Goal: Task Accomplishment & Management: Complete application form

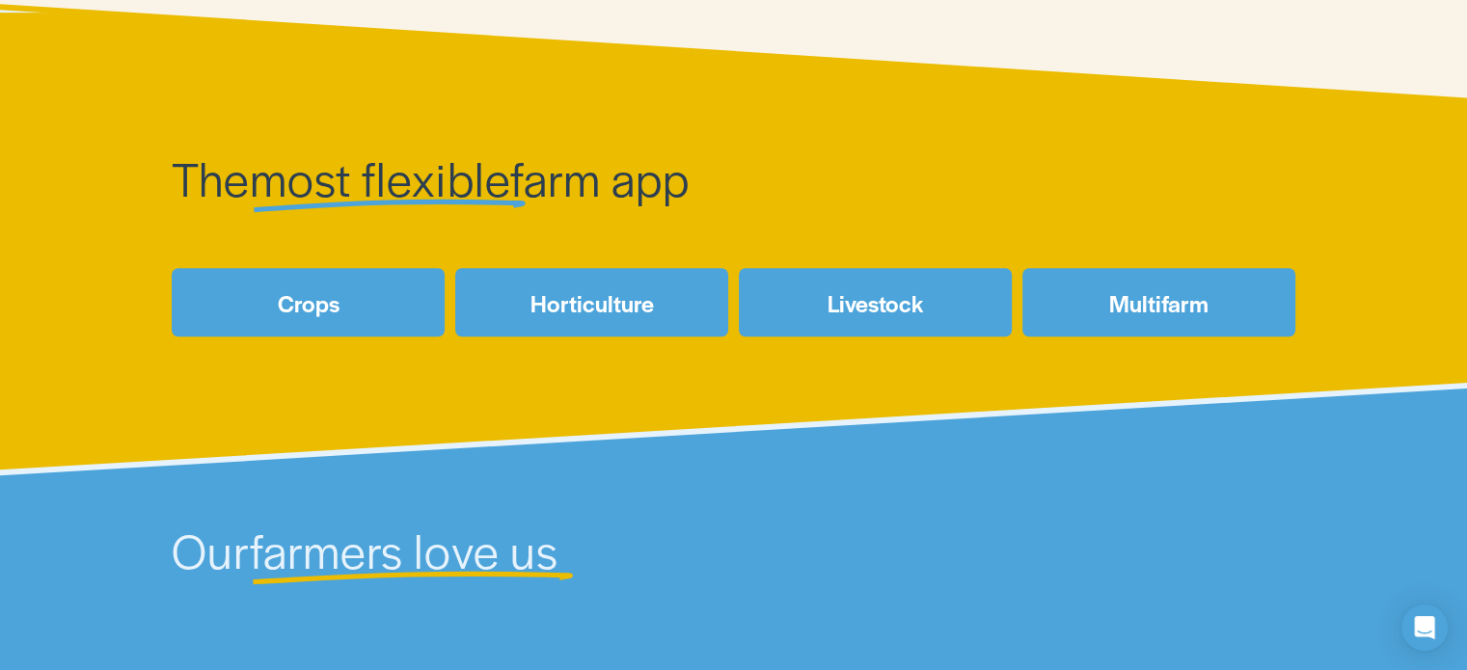
scroll to position [791, 0]
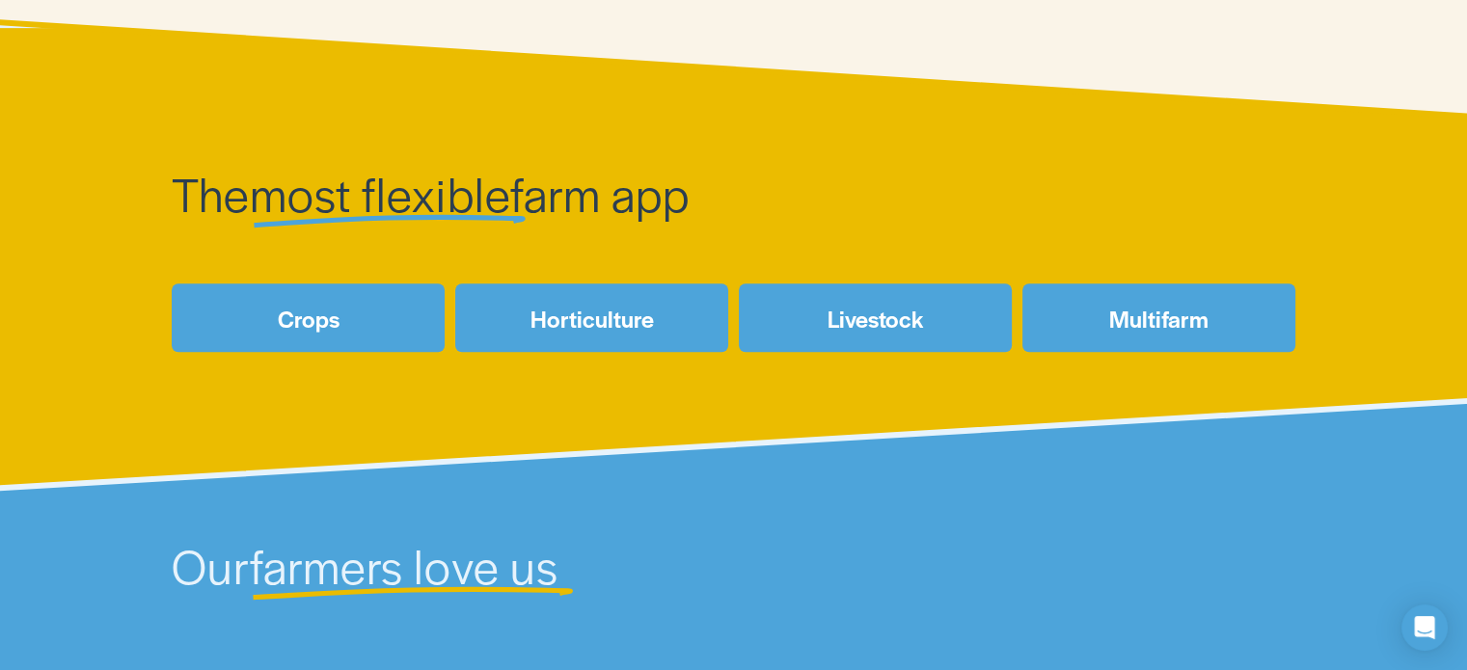
click at [829, 323] on link "Livestock" at bounding box center [875, 318] width 273 height 68
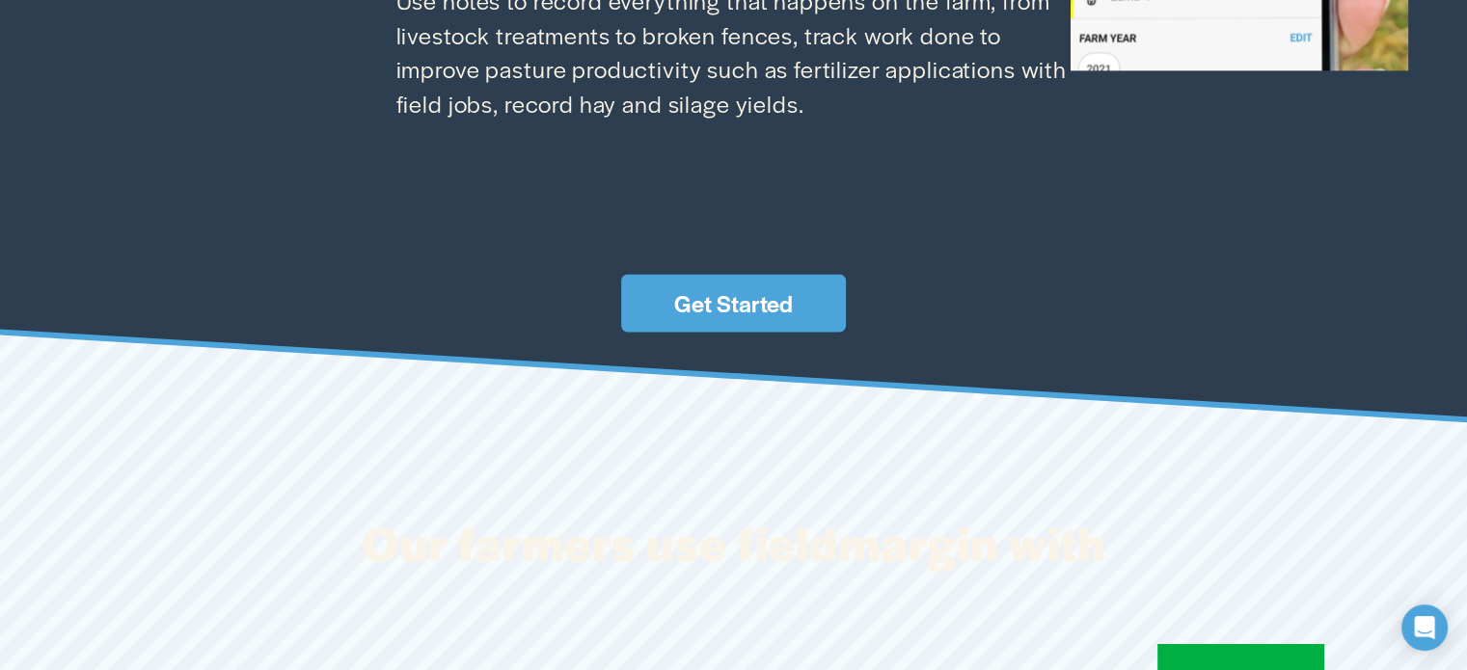
scroll to position [2820, 0]
click at [818, 304] on link "Get Started" at bounding box center [733, 303] width 225 height 58
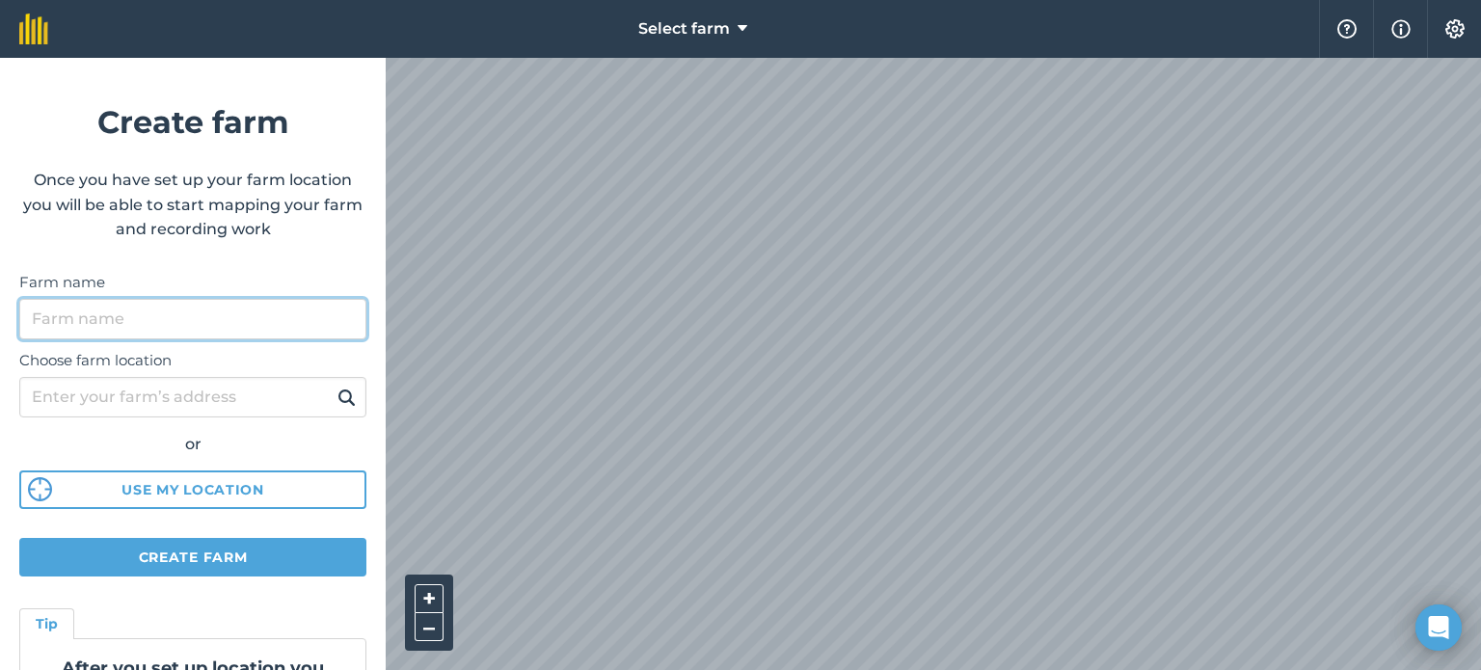
click at [256, 319] on input "Farm name" at bounding box center [192, 319] width 347 height 41
type input "Prueba"
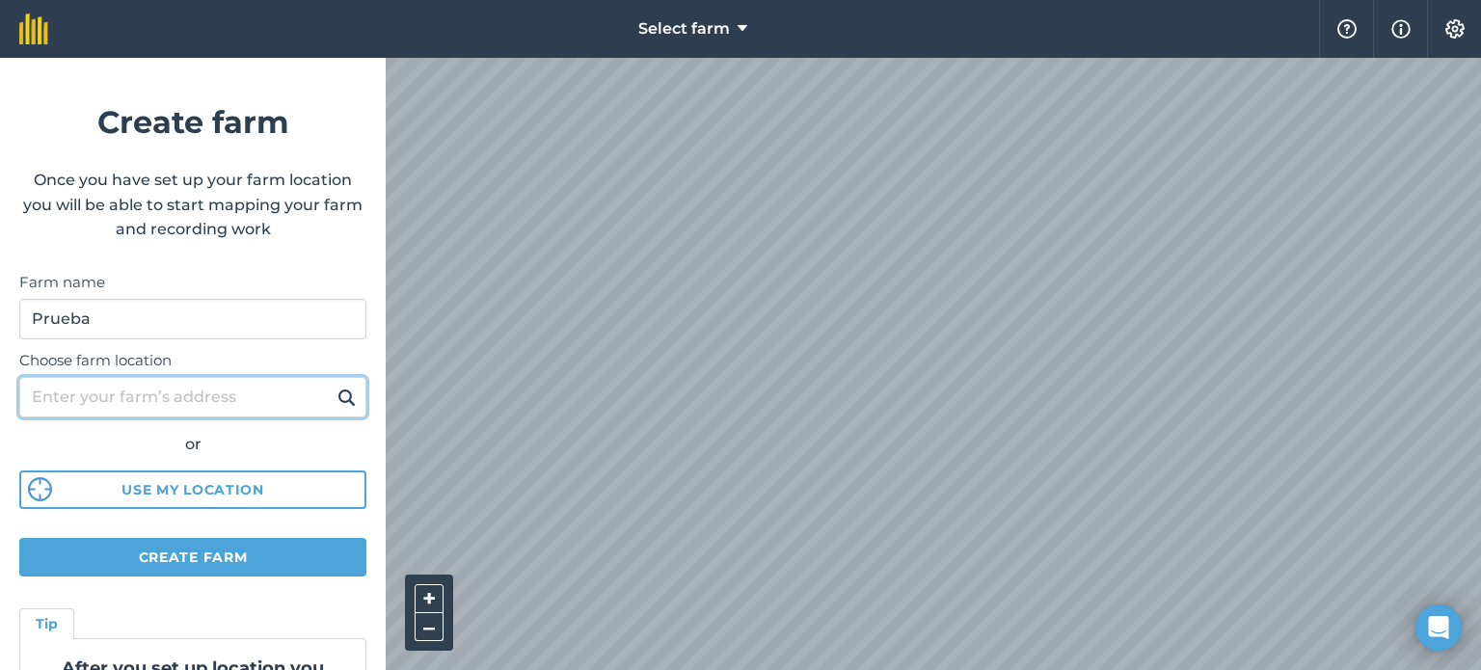
click at [284, 400] on input "Choose farm location" at bounding box center [192, 397] width 347 height 41
type input "Canelones"
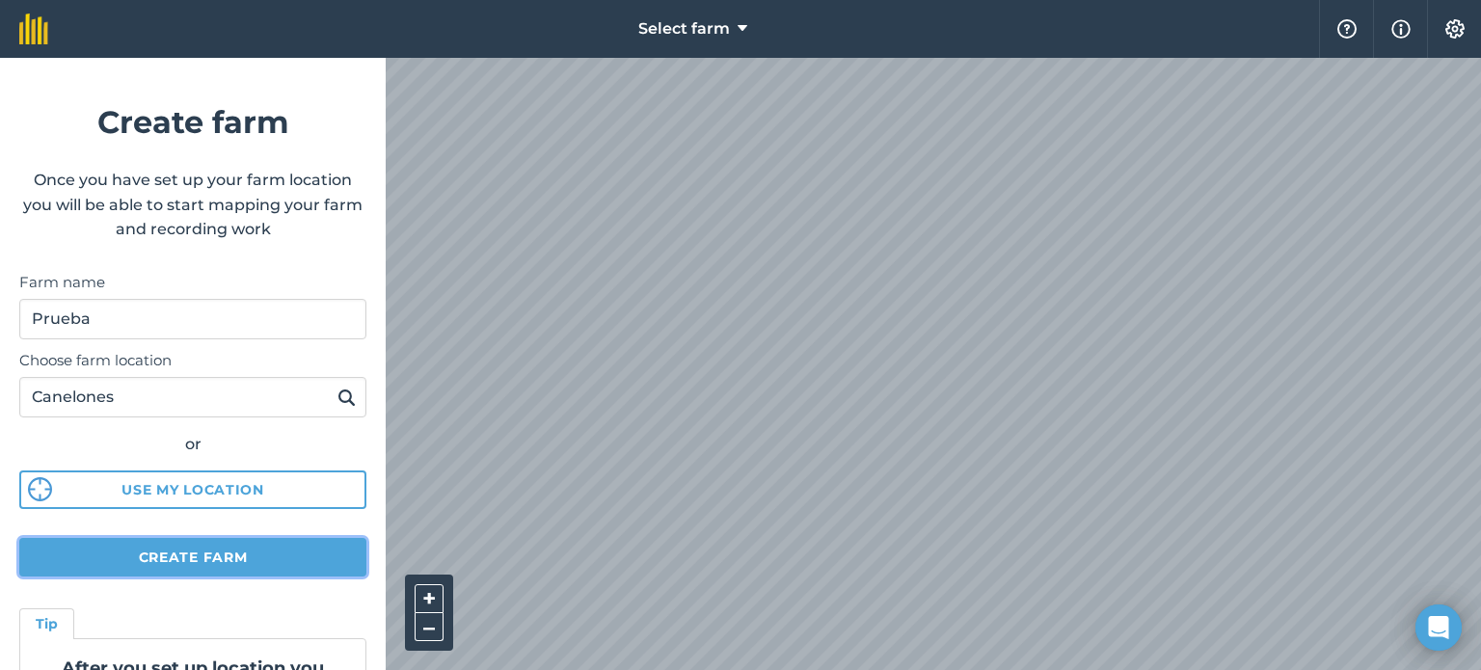
click at [244, 546] on button "Create farm" at bounding box center [192, 557] width 347 height 39
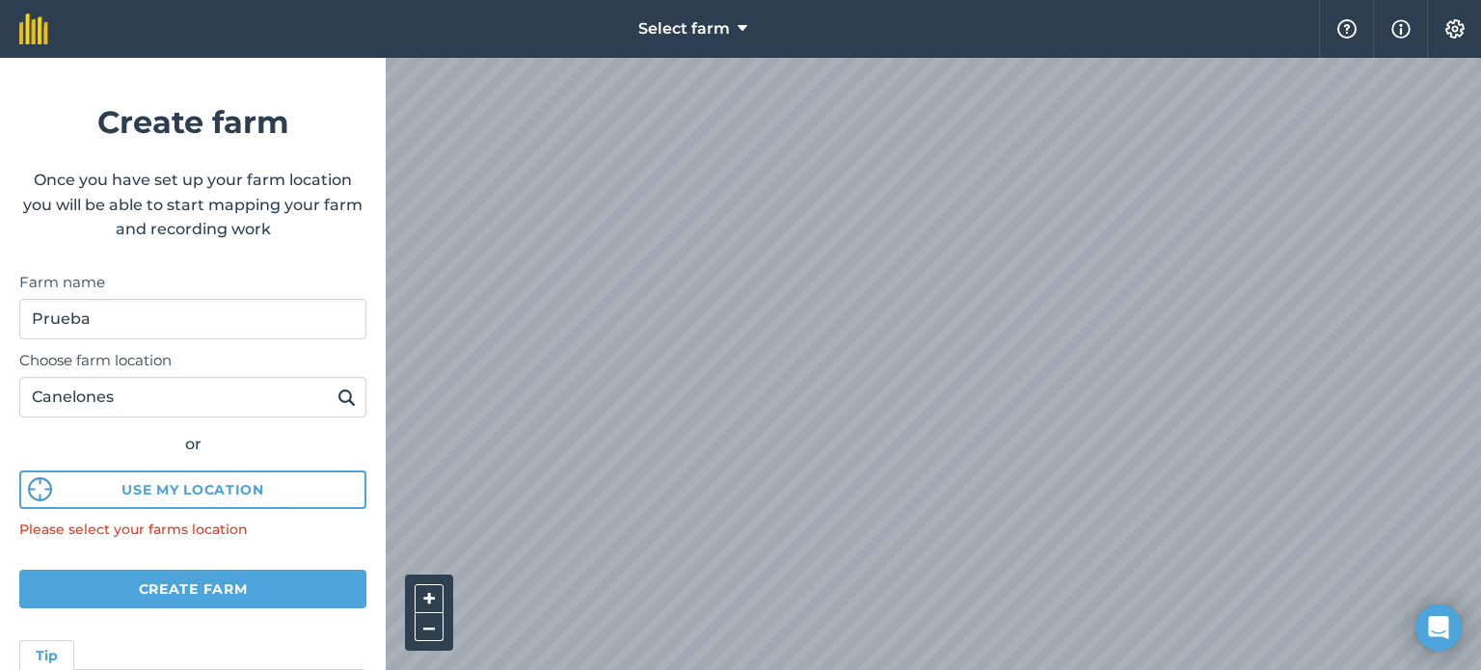
click at [338, 395] on img at bounding box center [347, 397] width 18 height 23
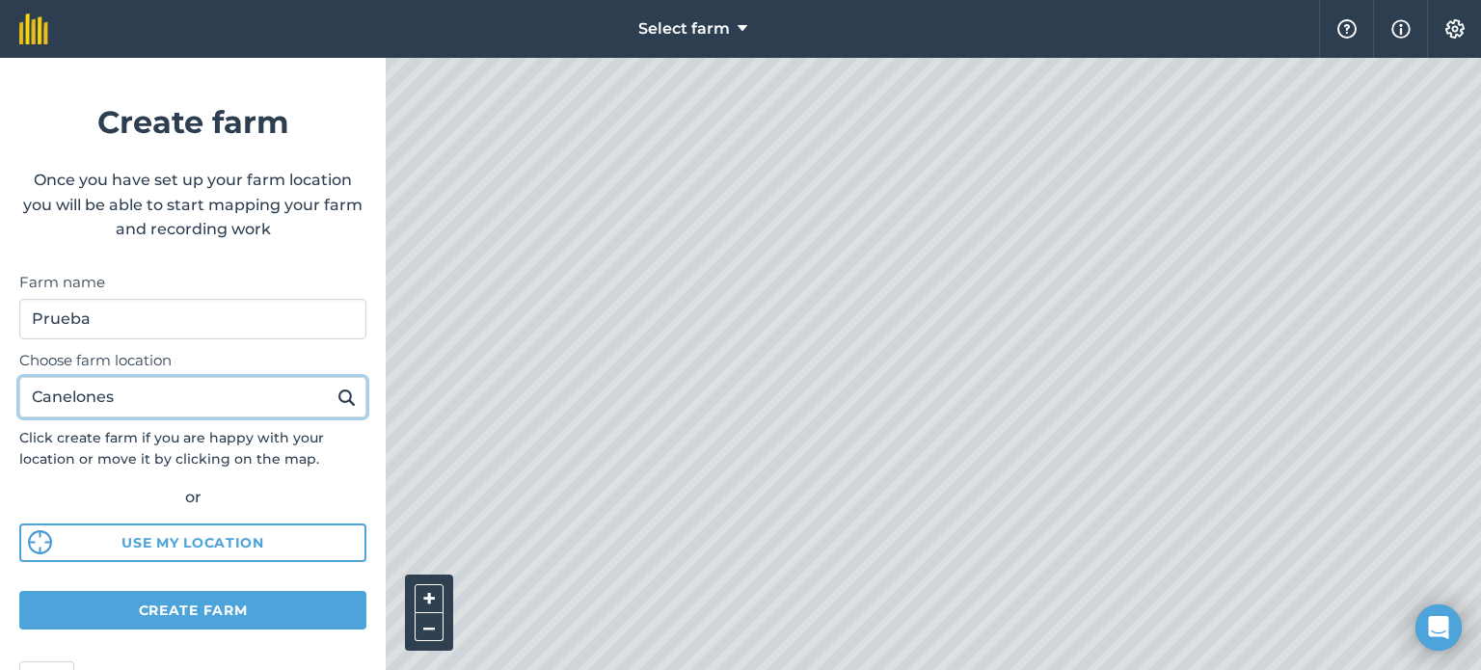
drag, startPoint x: 203, startPoint y: 406, endPoint x: 0, endPoint y: 476, distance: 214.1
click at [0, 476] on form "Create farm Once you have set up your farm location you will be able to start m…" at bounding box center [193, 364] width 386 height 612
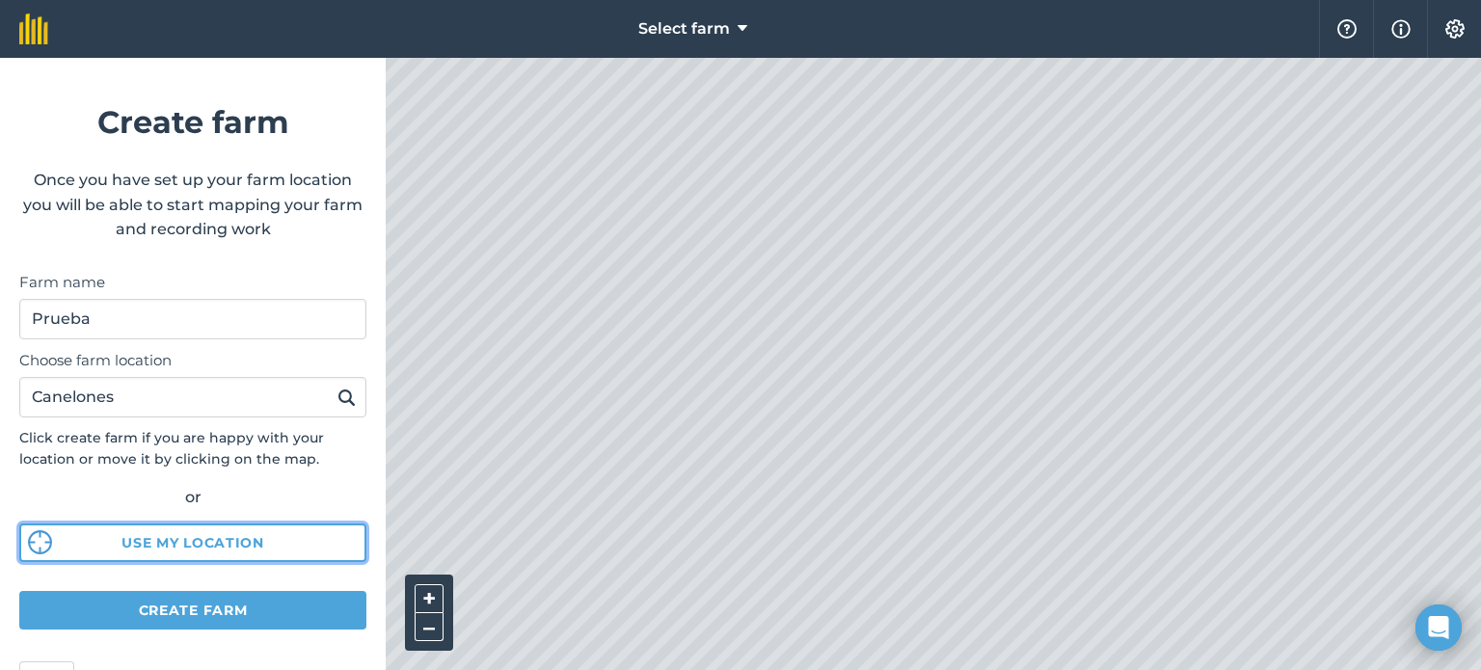
click at [226, 536] on button "Use my location" at bounding box center [192, 543] width 347 height 39
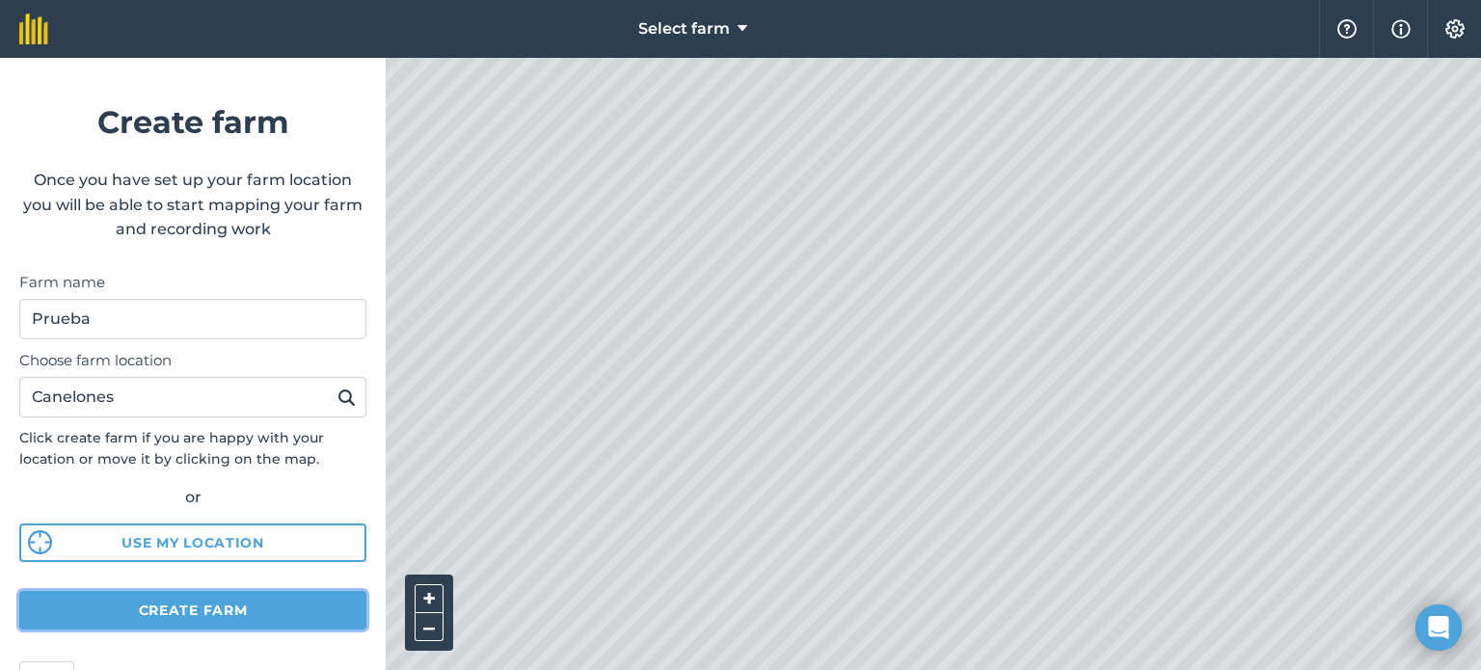
click at [247, 598] on button "Create farm" at bounding box center [192, 610] width 347 height 39
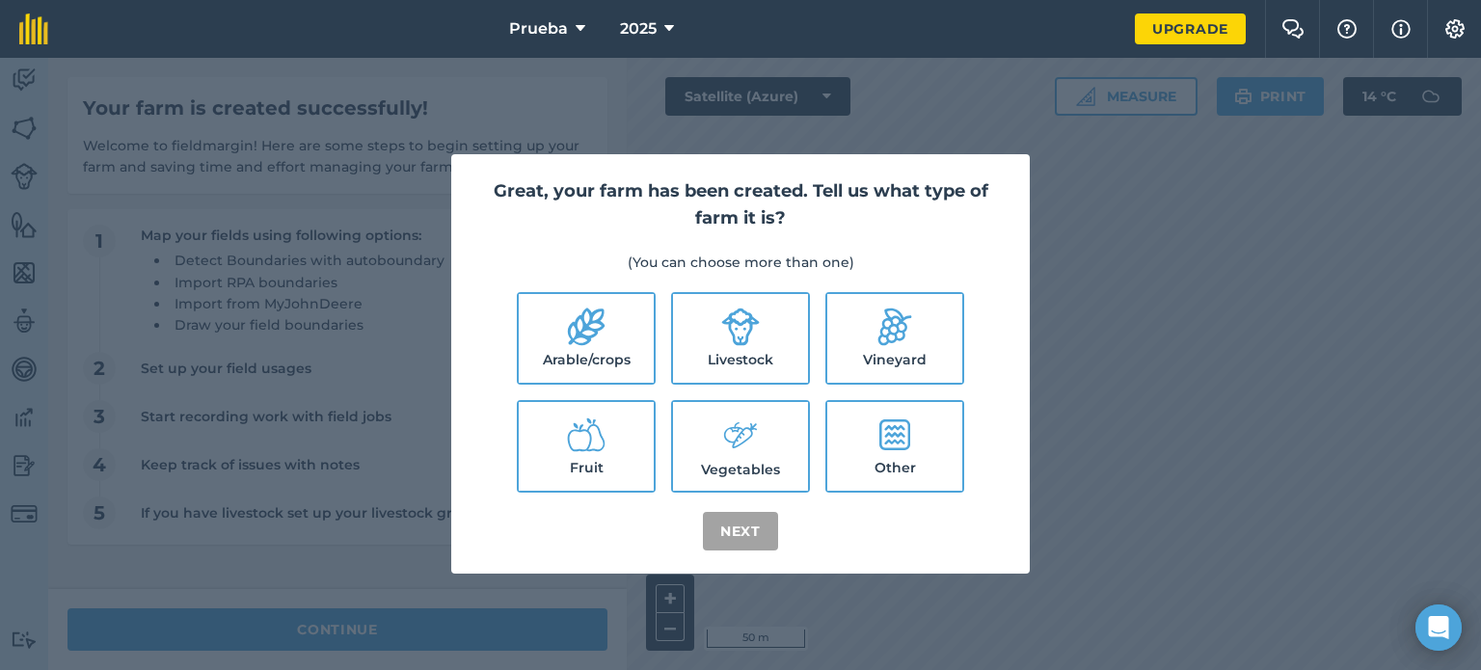
click at [714, 316] on label "Livestock" at bounding box center [740, 338] width 135 height 89
checkbox input "true"
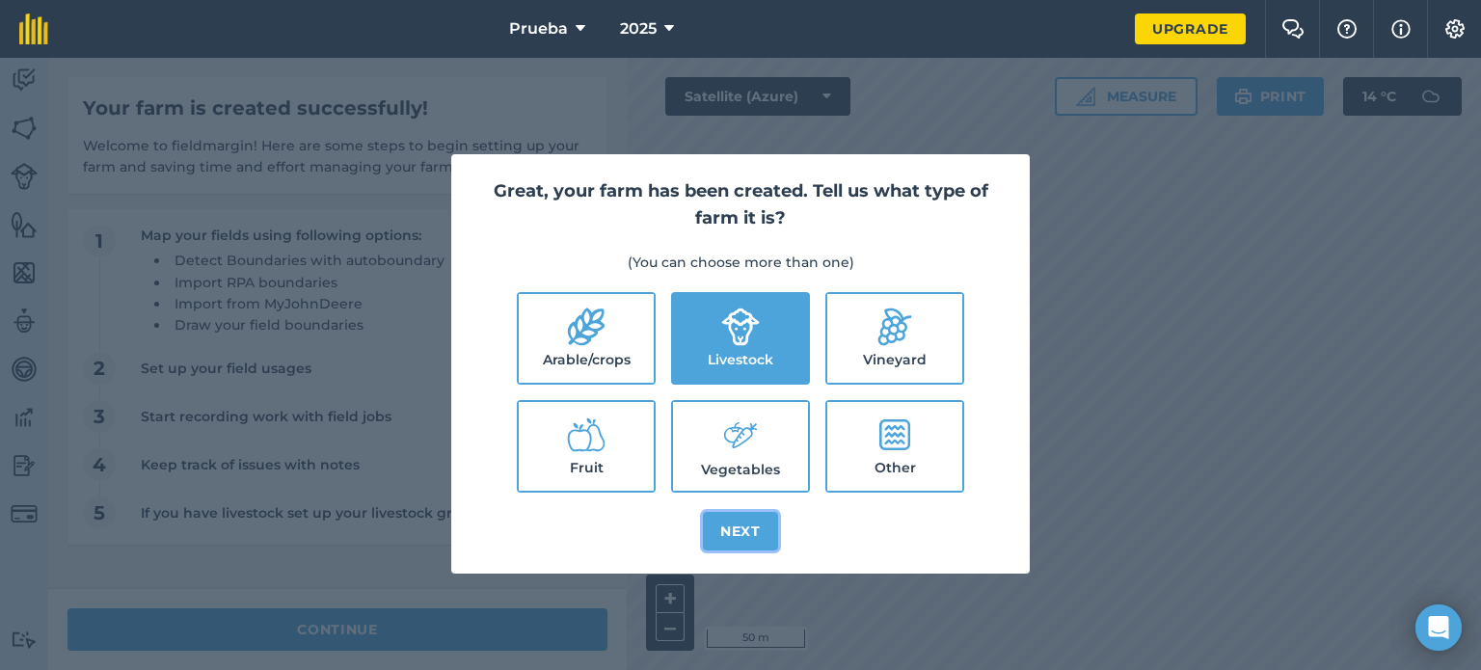
click at [752, 521] on button "Next" at bounding box center [740, 531] width 75 height 39
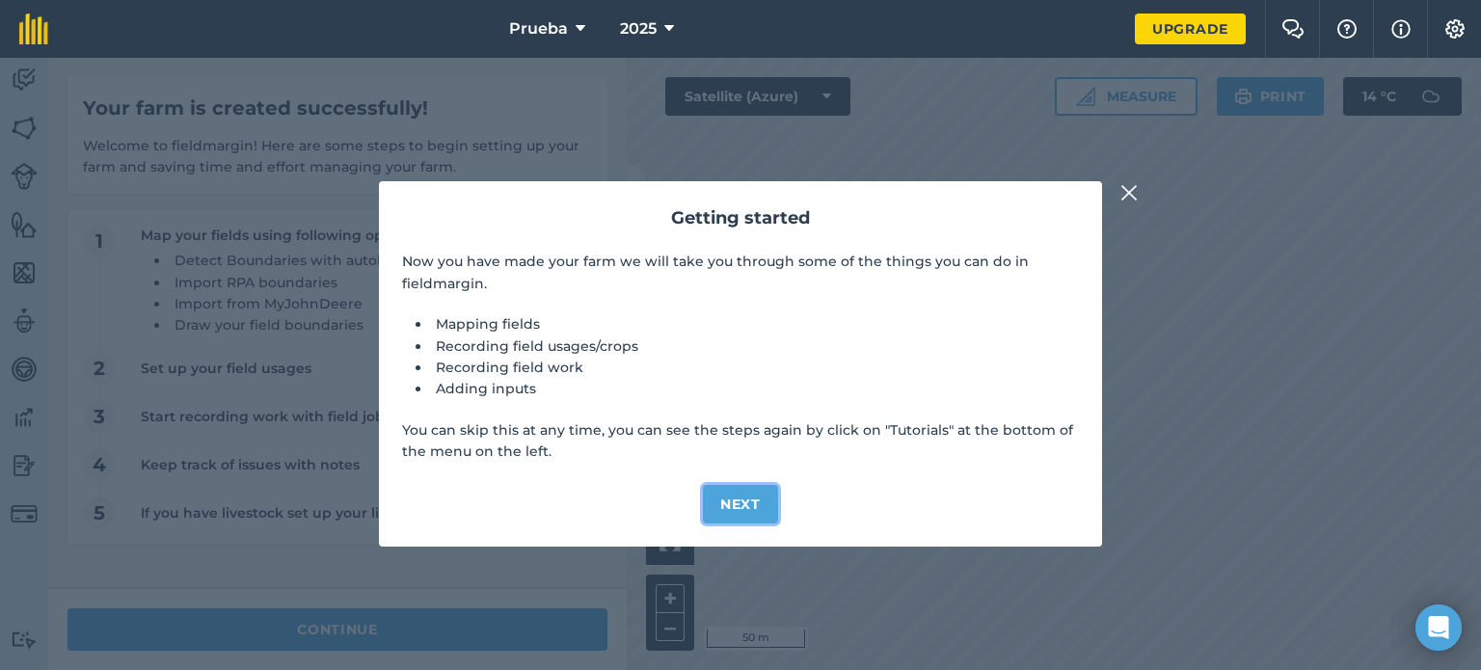
click at [763, 489] on button "Next" at bounding box center [740, 504] width 75 height 39
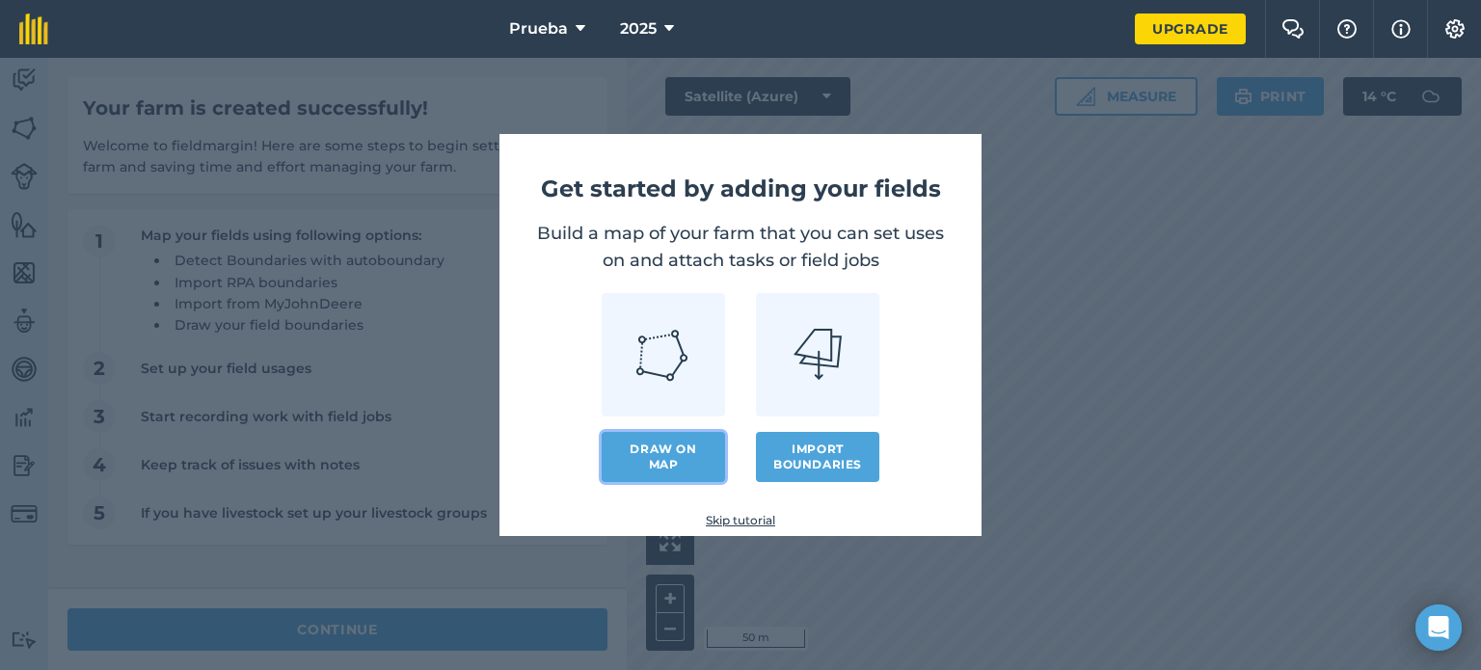
click at [711, 447] on link "Draw on map" at bounding box center [663, 457] width 123 height 50
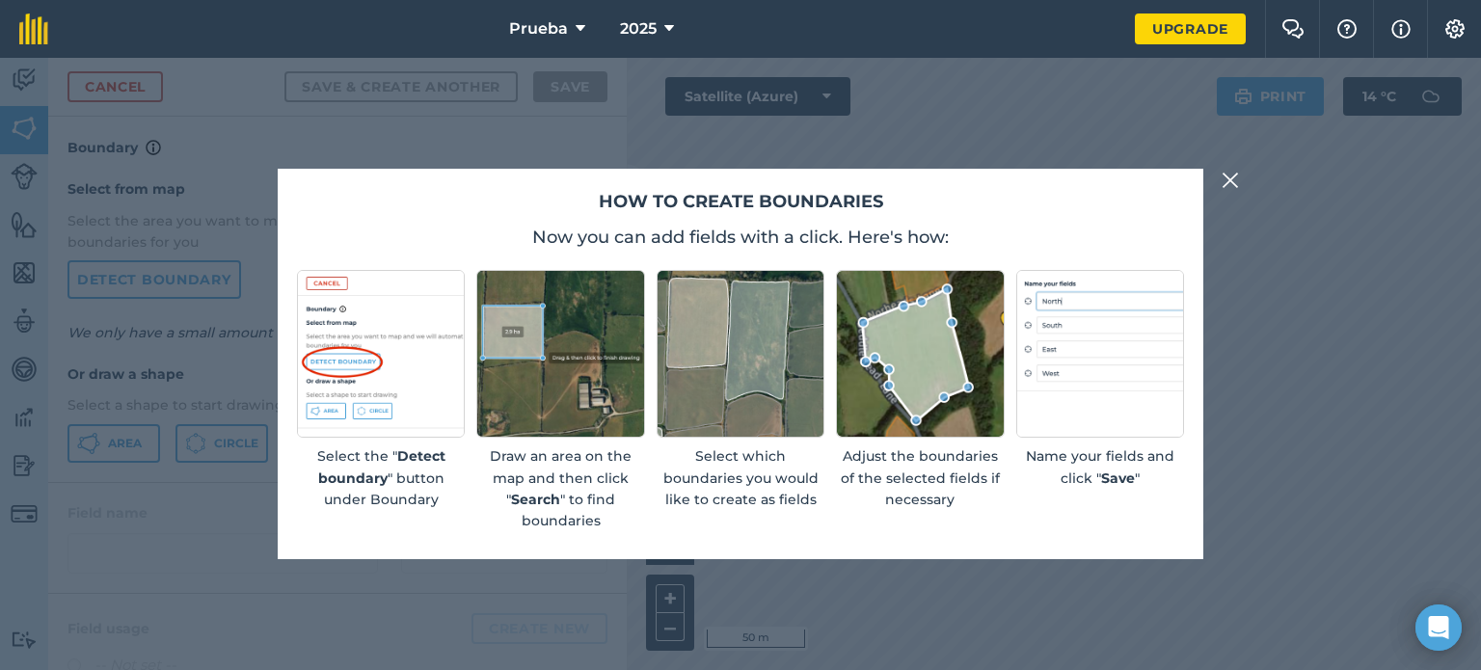
click at [1025, 508] on div "Name your fields and click " Save "" at bounding box center [1101, 401] width 168 height 262
click at [1172, 306] on img at bounding box center [1101, 354] width 168 height 168
click at [1229, 181] on img at bounding box center [1230, 180] width 17 height 23
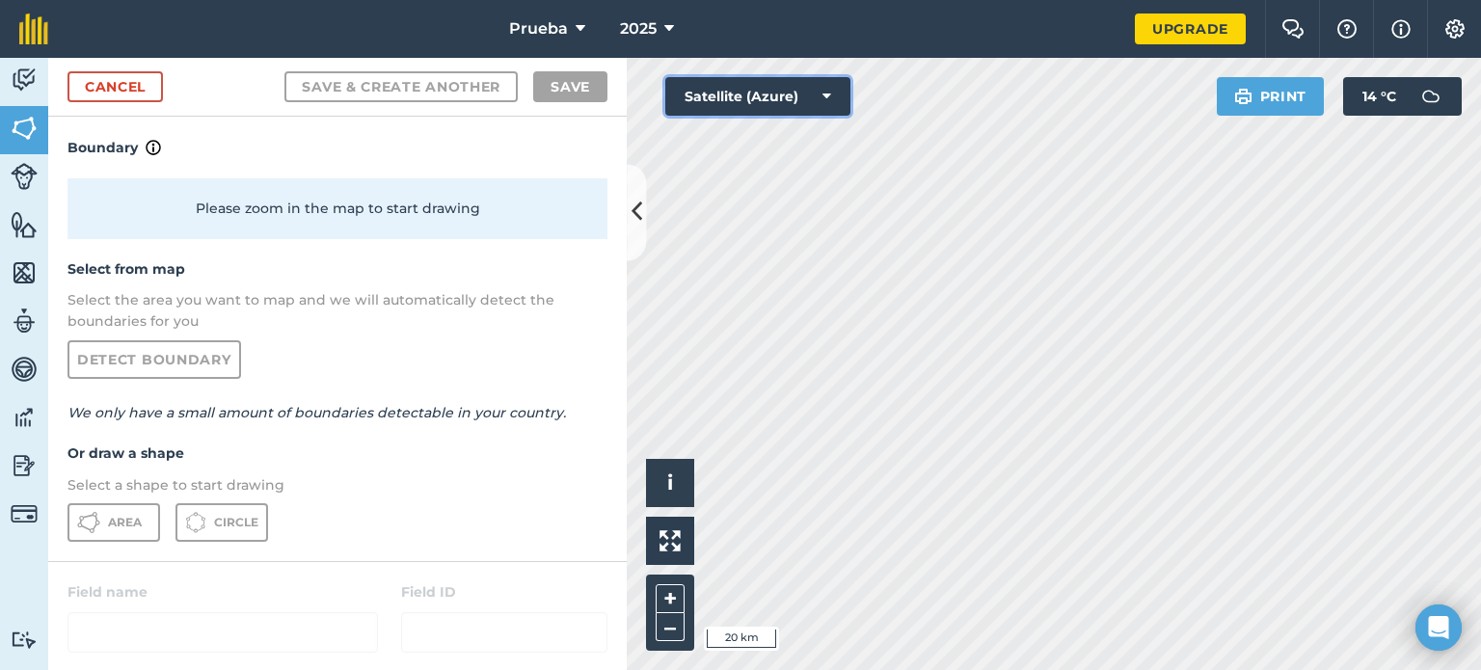
click at [829, 90] on icon at bounding box center [827, 96] width 9 height 19
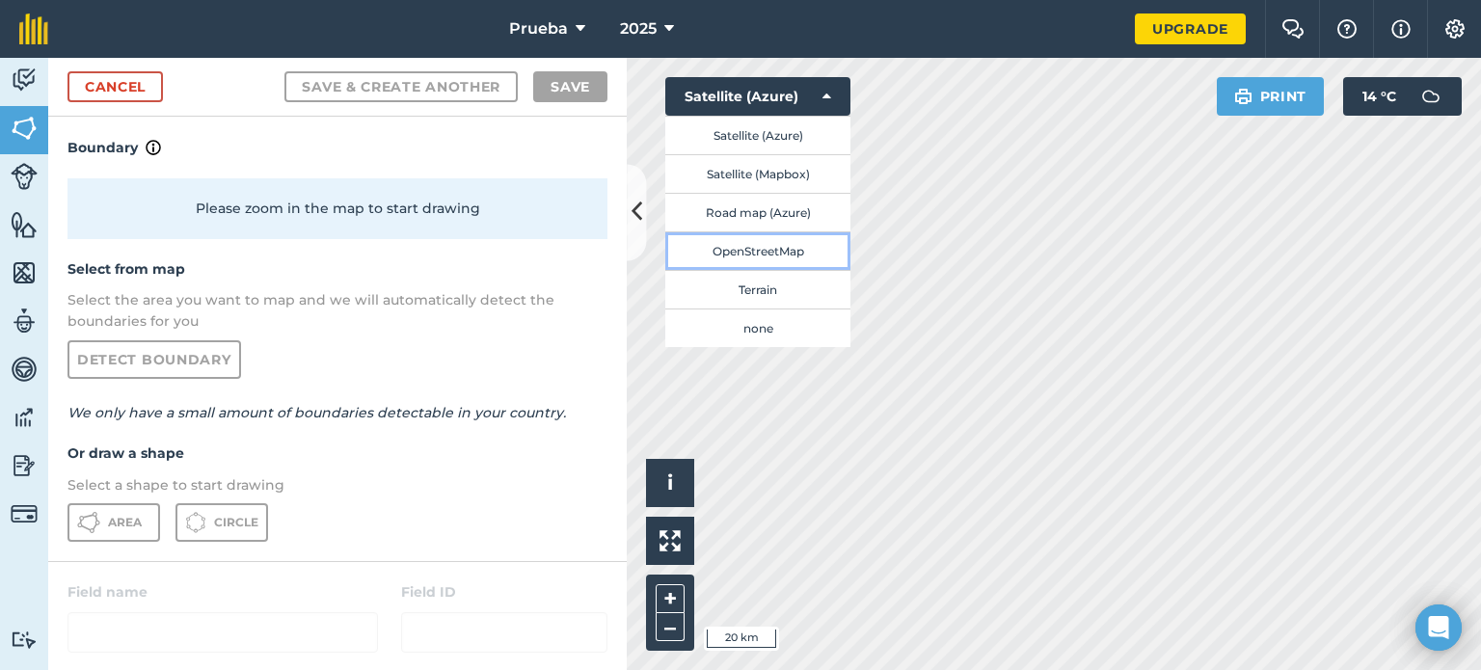
click at [803, 242] on button "OpenStreetMap" at bounding box center [758, 250] width 185 height 39
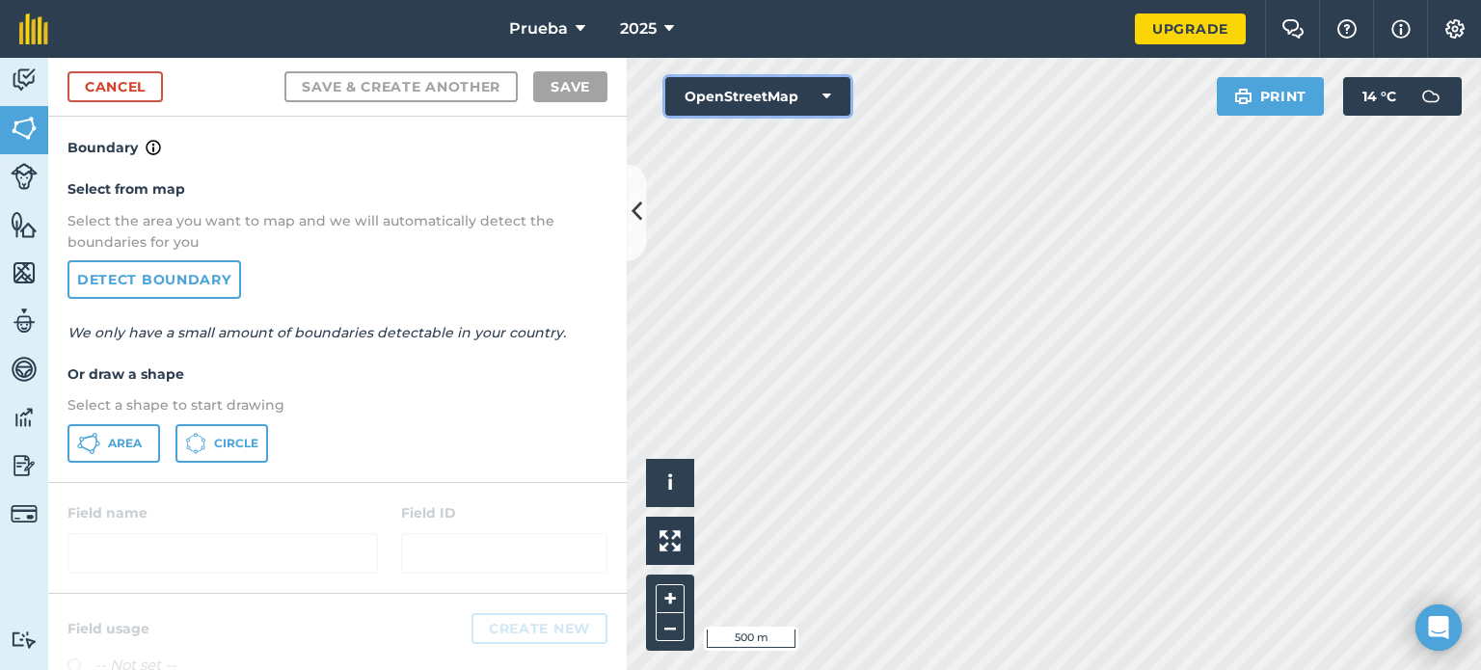
click at [736, 96] on button "OpenStreetMap" at bounding box center [758, 96] width 185 height 39
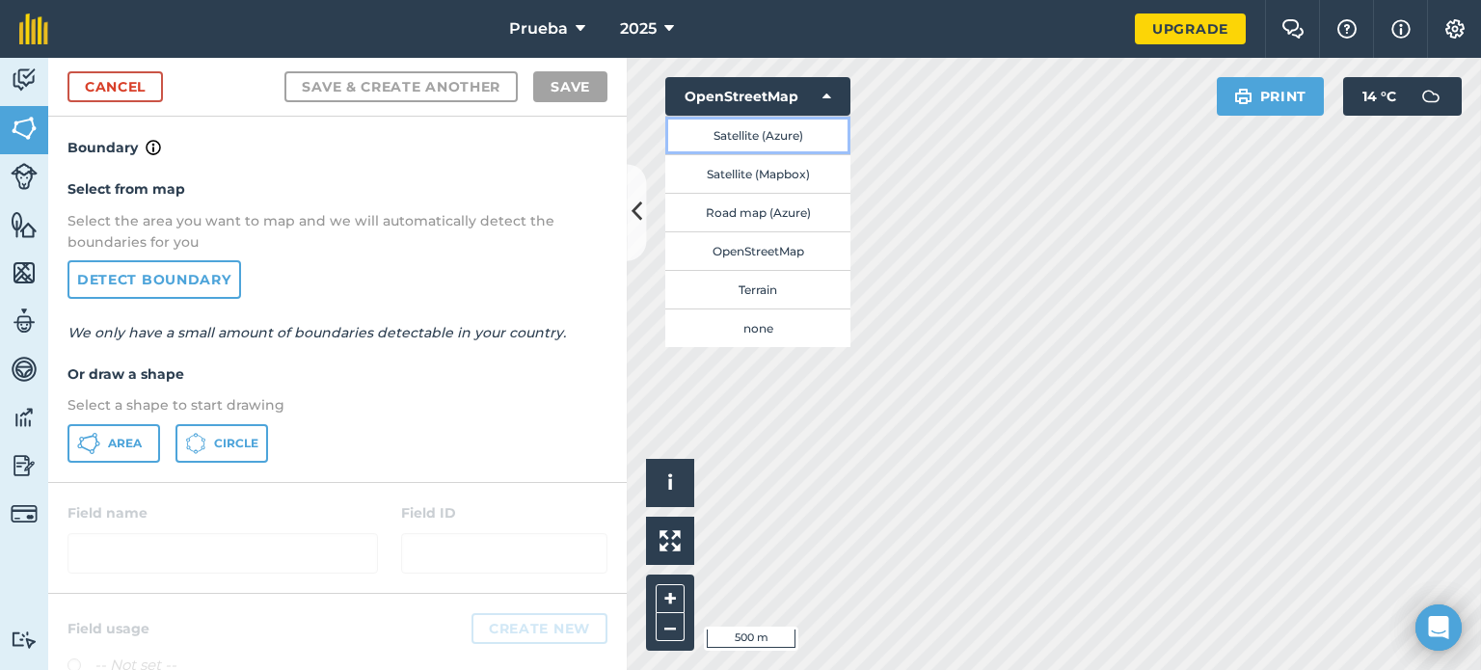
click at [746, 122] on button "Satellite (Azure)" at bounding box center [758, 135] width 185 height 39
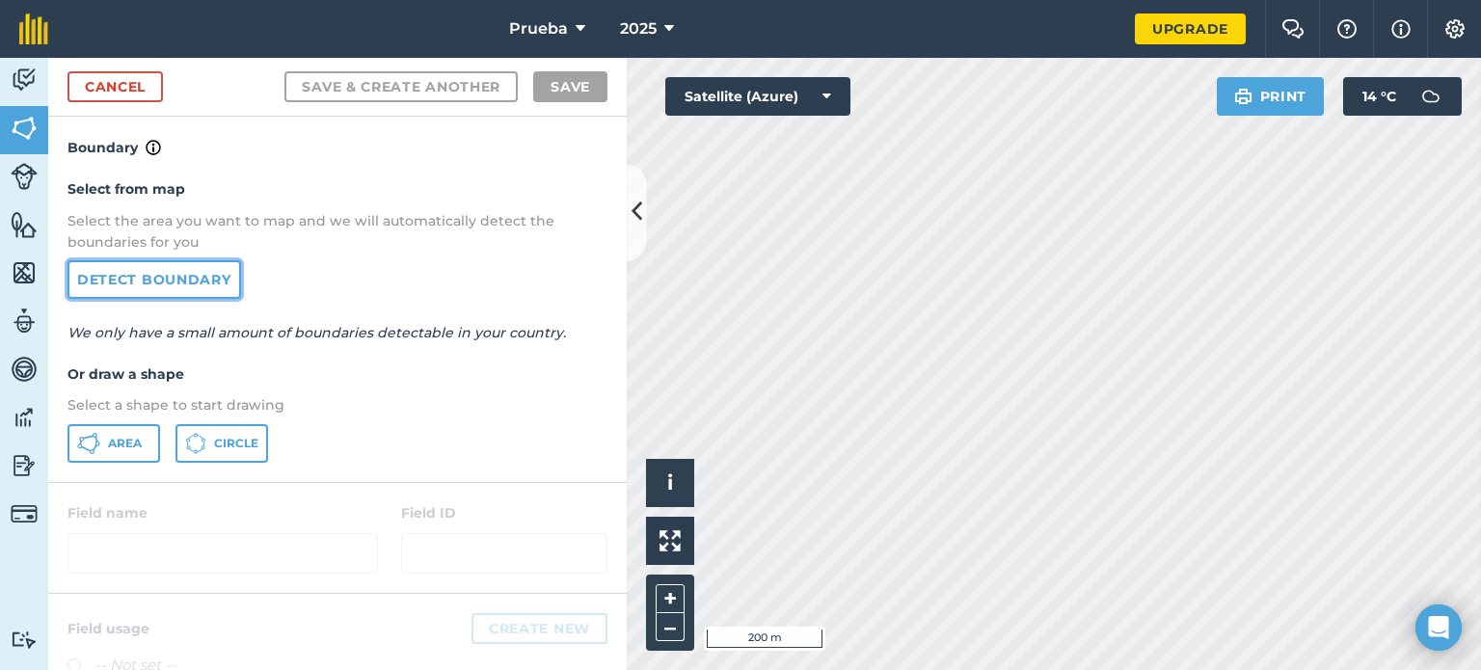
click at [198, 276] on link "Detect boundary" at bounding box center [155, 279] width 174 height 39
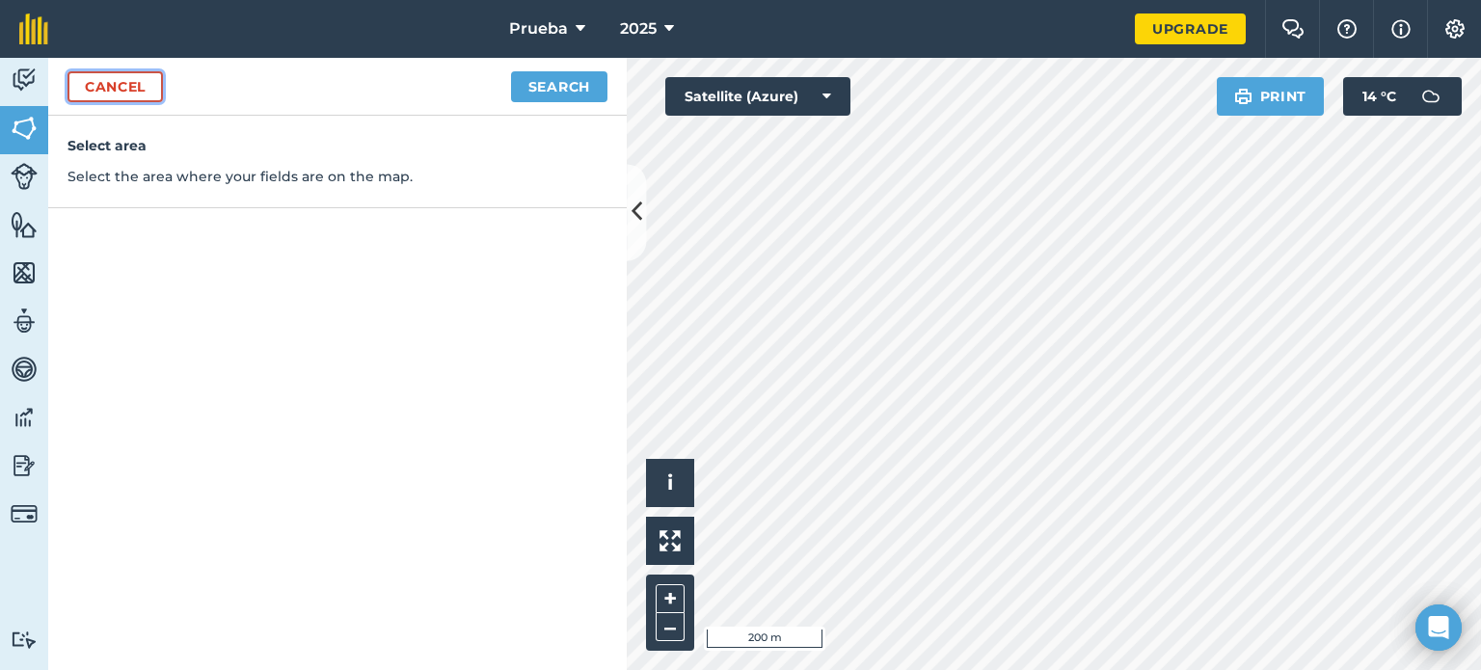
click at [150, 92] on link "Cancel" at bounding box center [115, 86] width 95 height 31
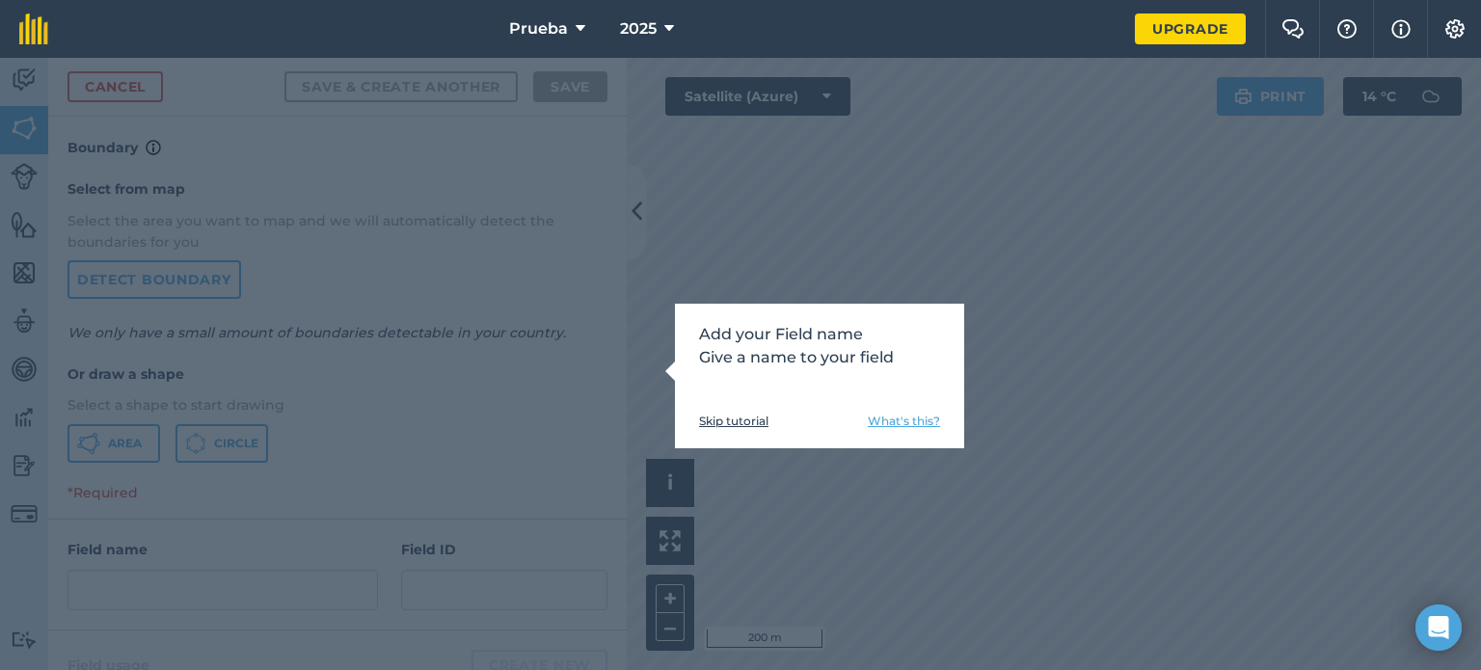
click at [918, 423] on link "What's this?" at bounding box center [904, 421] width 72 height 15
click at [721, 417] on link "Skip tutorial" at bounding box center [733, 421] width 69 height 15
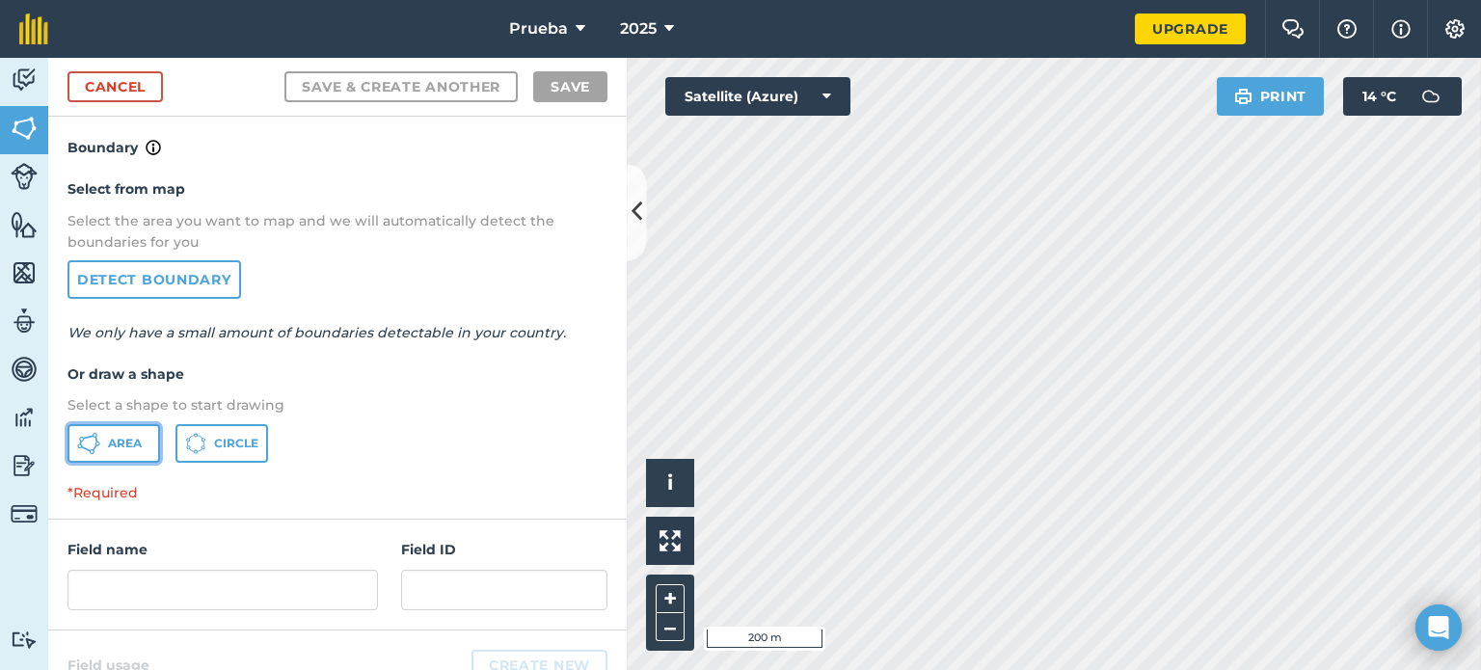
click at [103, 436] on button "Area" at bounding box center [114, 443] width 93 height 39
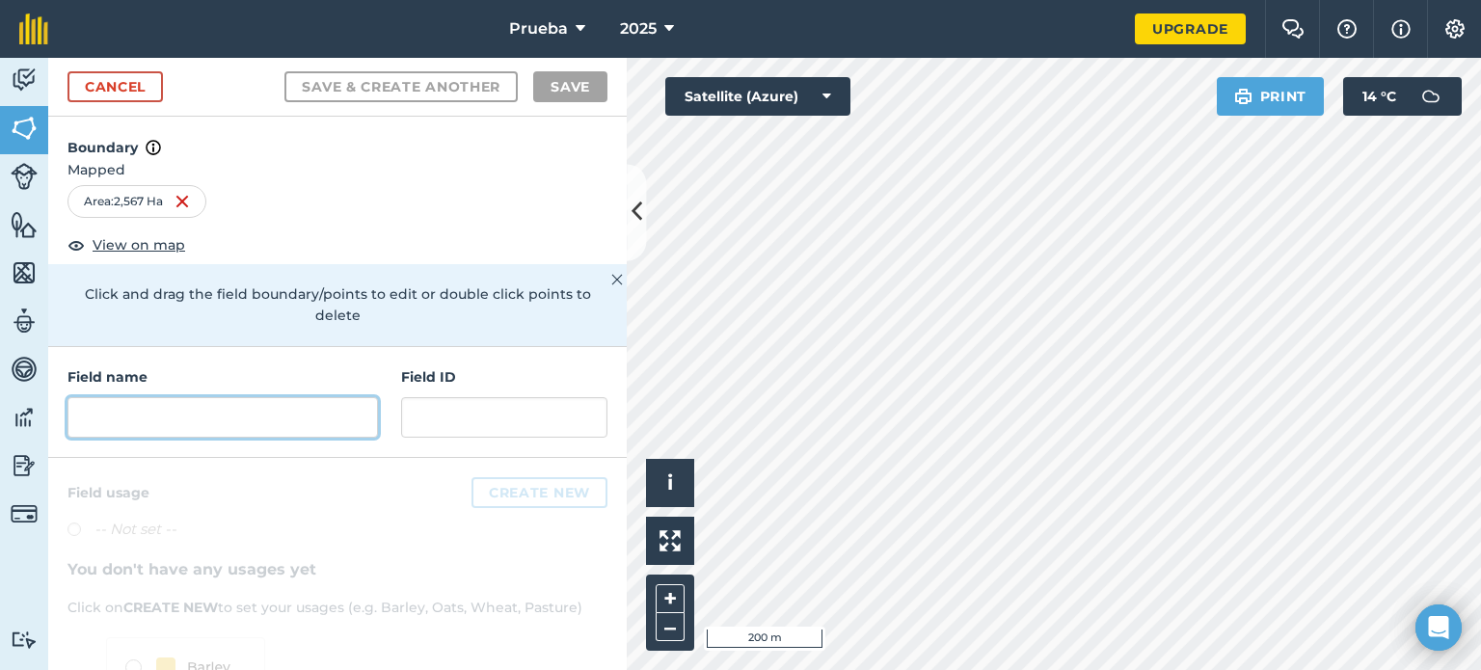
click at [288, 417] on input "text" at bounding box center [223, 417] width 311 height 41
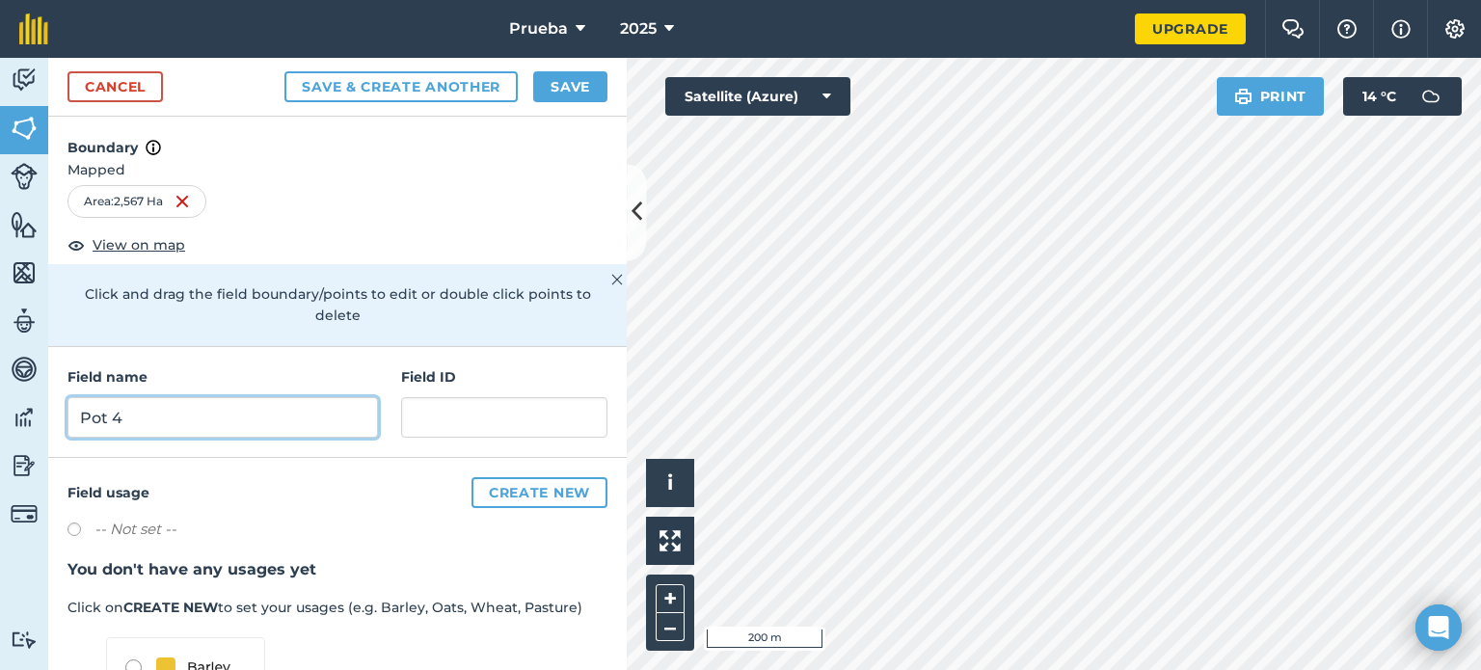
type input "Pot 4"
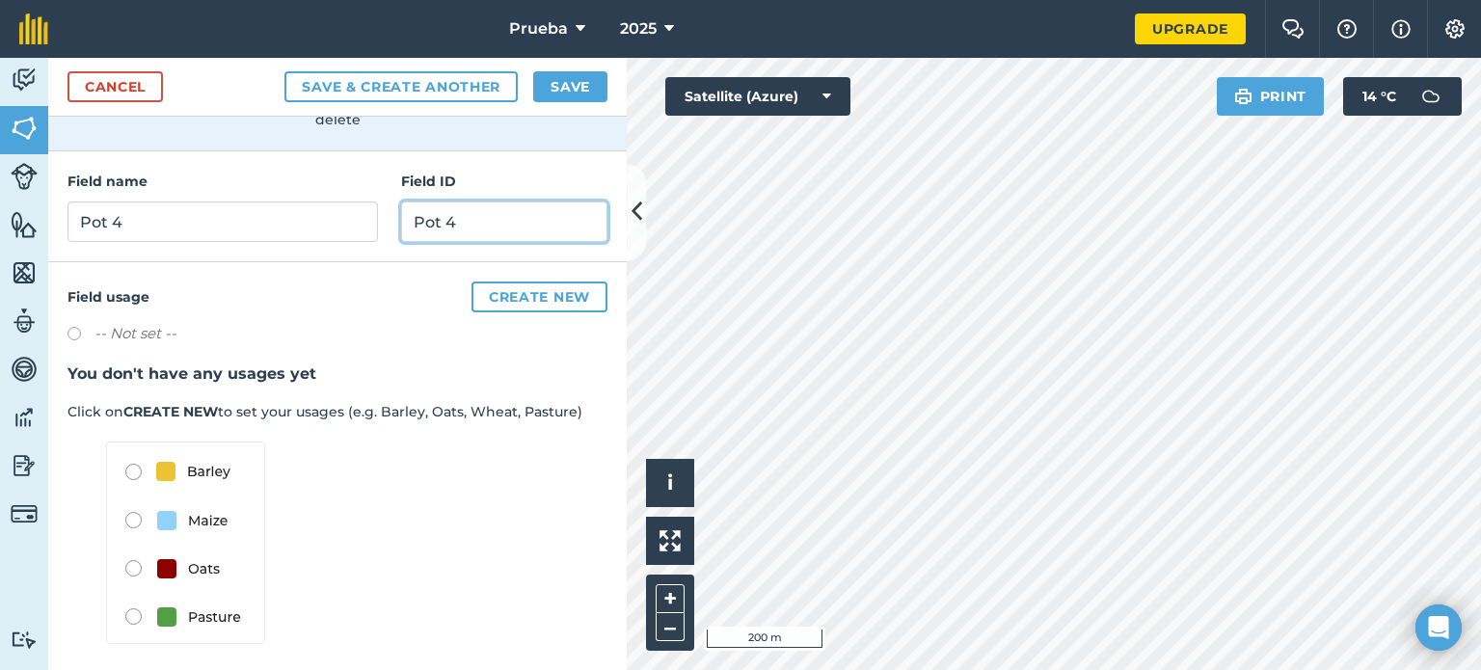
scroll to position [203, 0]
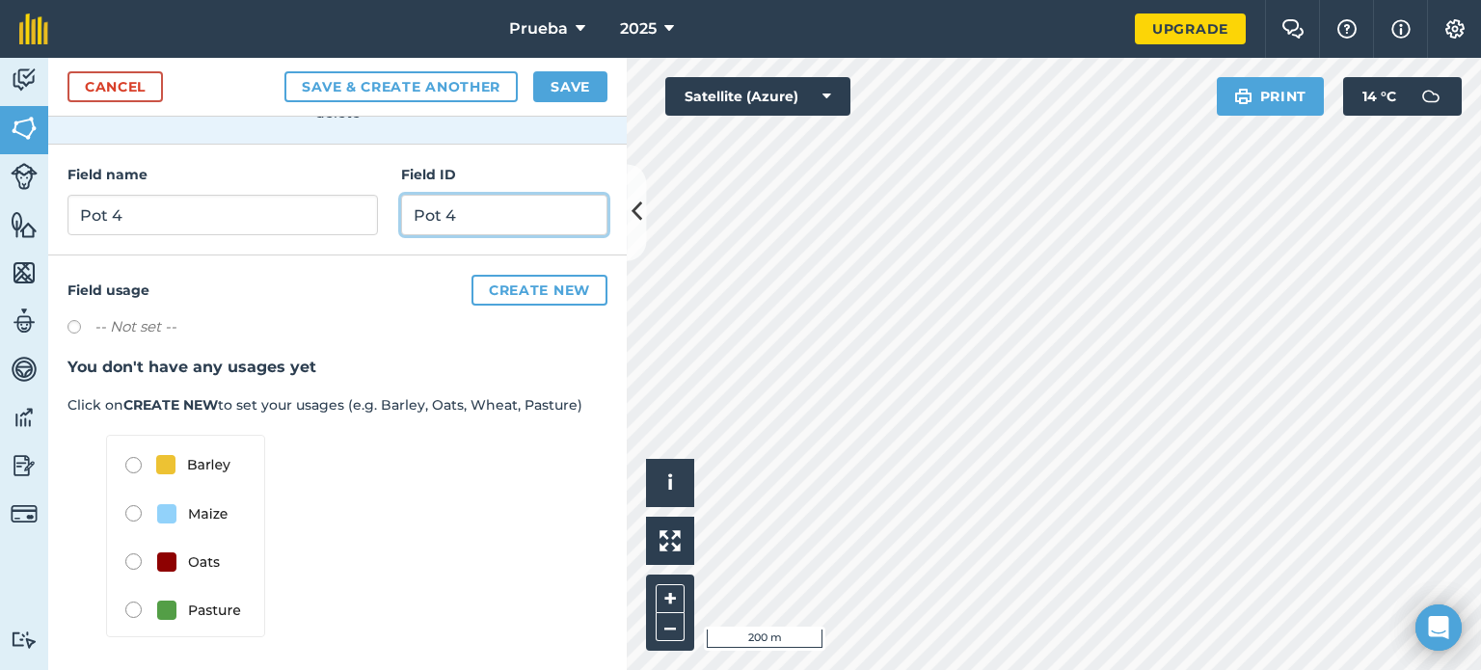
type input "Pot 4"
click at [131, 607] on img at bounding box center [185, 536] width 159 height 203
click at [141, 609] on img at bounding box center [185, 536] width 159 height 203
click at [136, 609] on img at bounding box center [185, 536] width 159 height 203
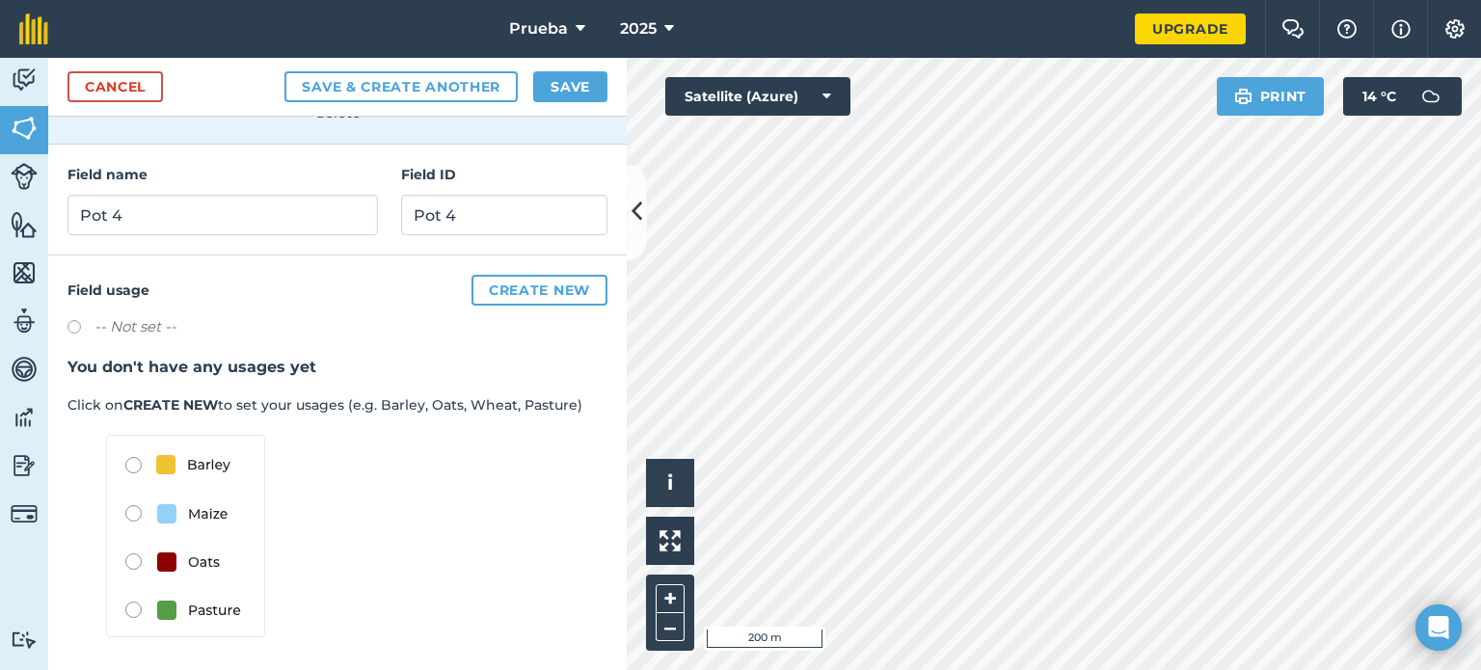
click at [136, 609] on img at bounding box center [185, 536] width 159 height 203
click at [74, 327] on label at bounding box center [81, 329] width 27 height 19
radio input "true"
click at [129, 602] on img at bounding box center [185, 536] width 159 height 203
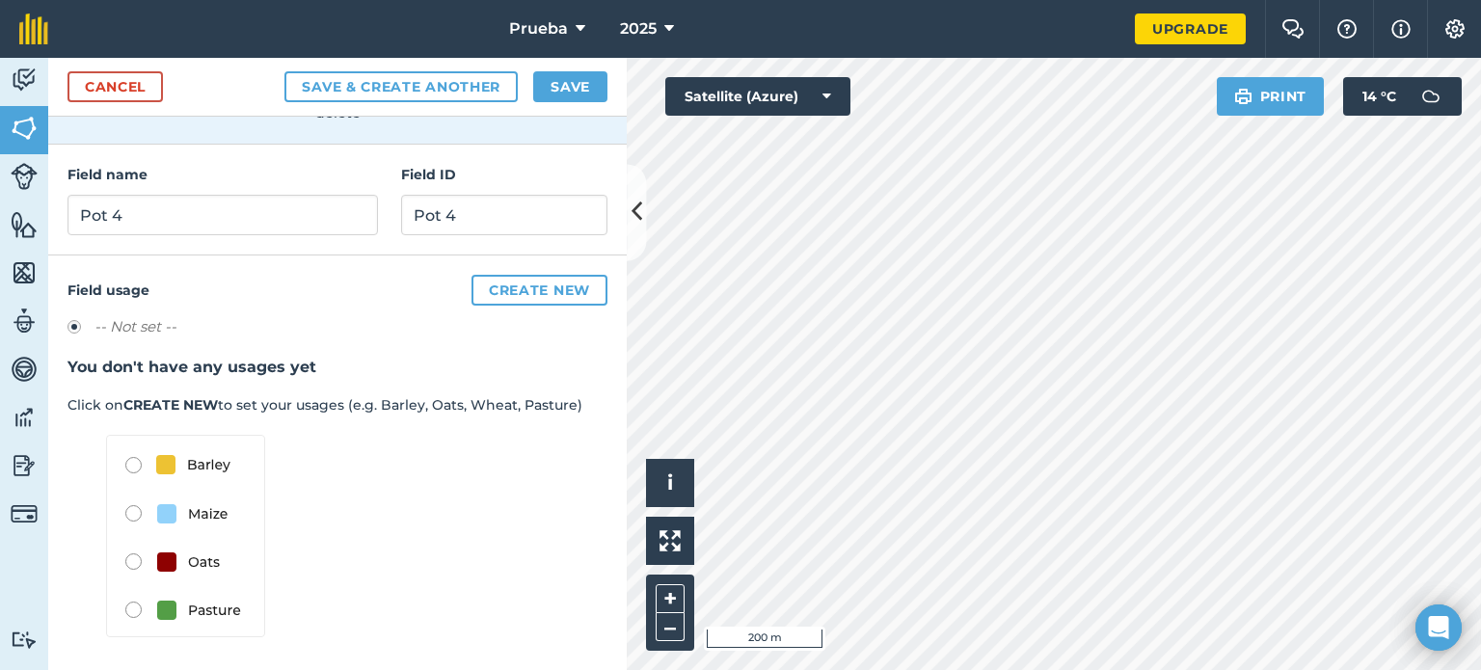
click at [71, 330] on label at bounding box center [81, 329] width 27 height 19
click at [136, 323] on label "-- Not set --" at bounding box center [136, 326] width 82 height 23
click at [69, 322] on label at bounding box center [81, 329] width 27 height 19
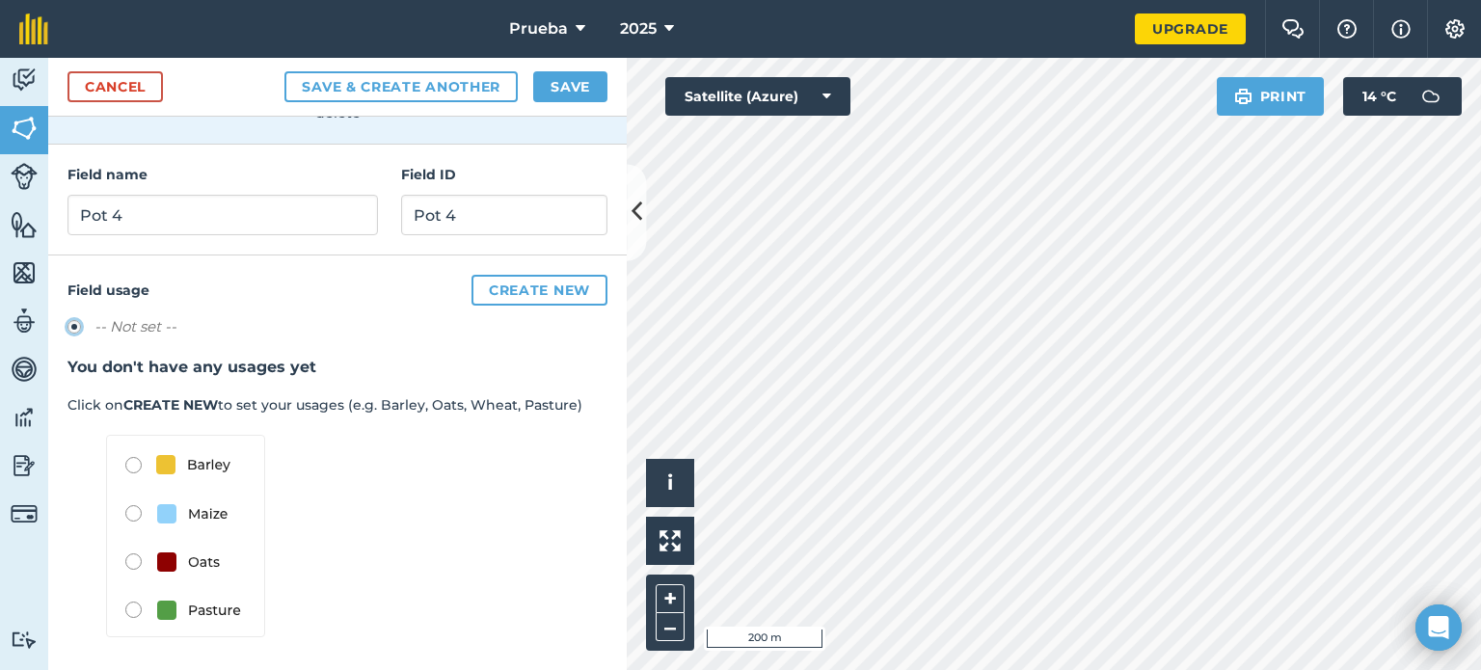
click at [472, 293] on button "Create new" at bounding box center [540, 290] width 136 height 31
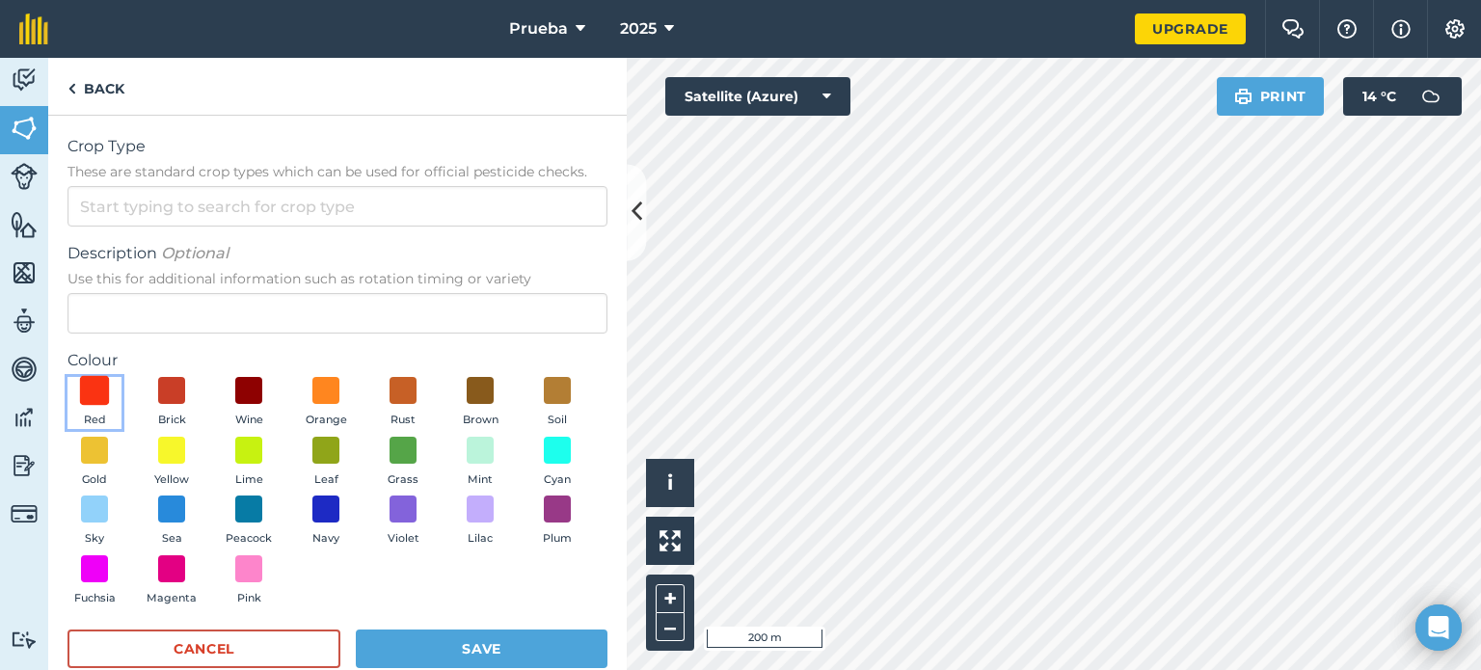
click at [93, 379] on span at bounding box center [95, 391] width 30 height 30
click at [436, 660] on button "Save" at bounding box center [482, 649] width 252 height 39
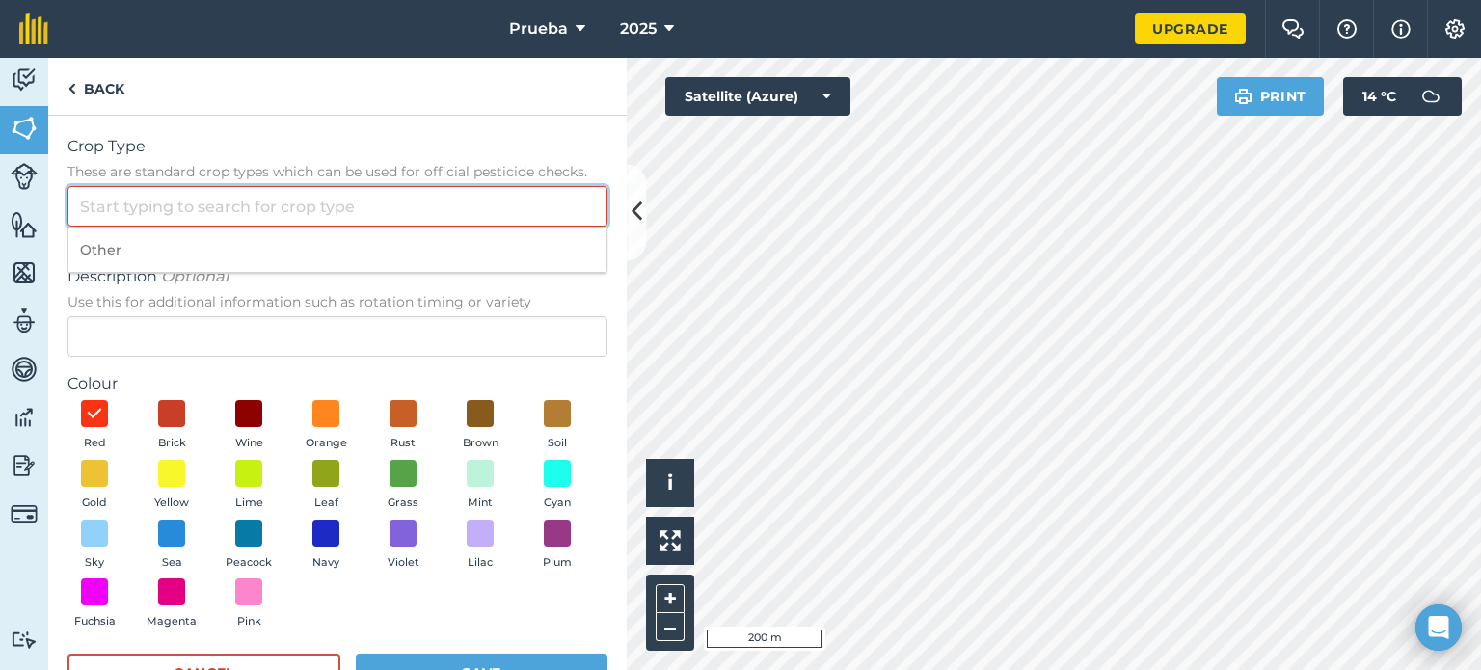
click at [195, 203] on input "Crop Type These are standard crop types which can be used for official pesticid…" at bounding box center [338, 206] width 540 height 41
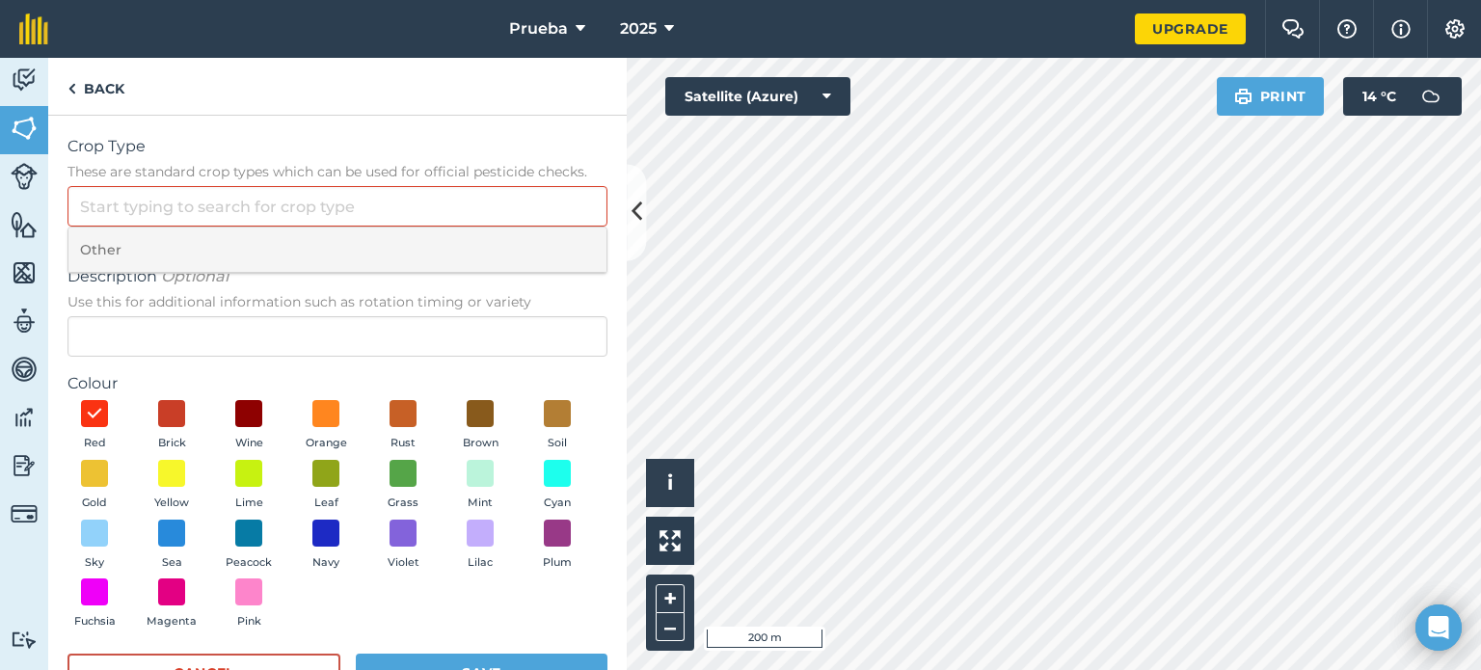
click at [191, 246] on li "Other" at bounding box center [337, 250] width 538 height 45
type input "Other"
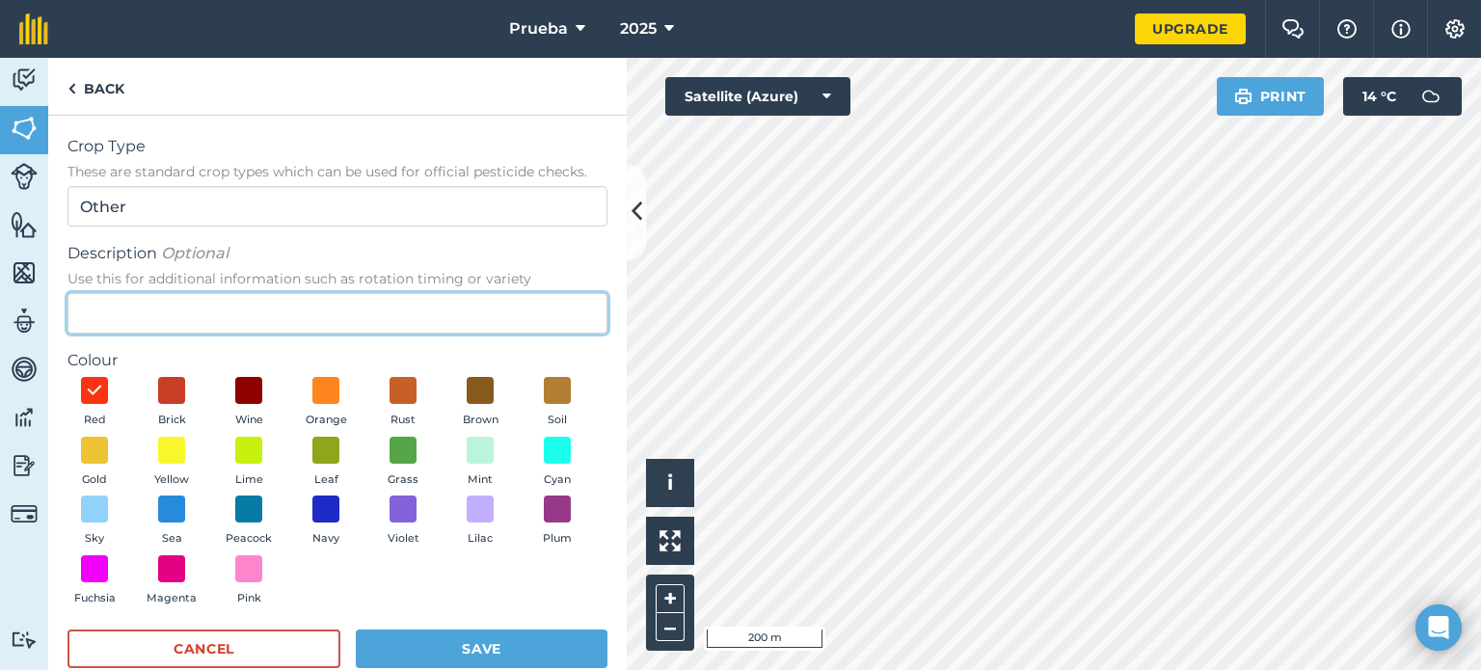
click at [174, 317] on input "Description Optional Use this for additional information such as rotation timin…" at bounding box center [338, 313] width 540 height 41
type input "N"
type input "Maiz"
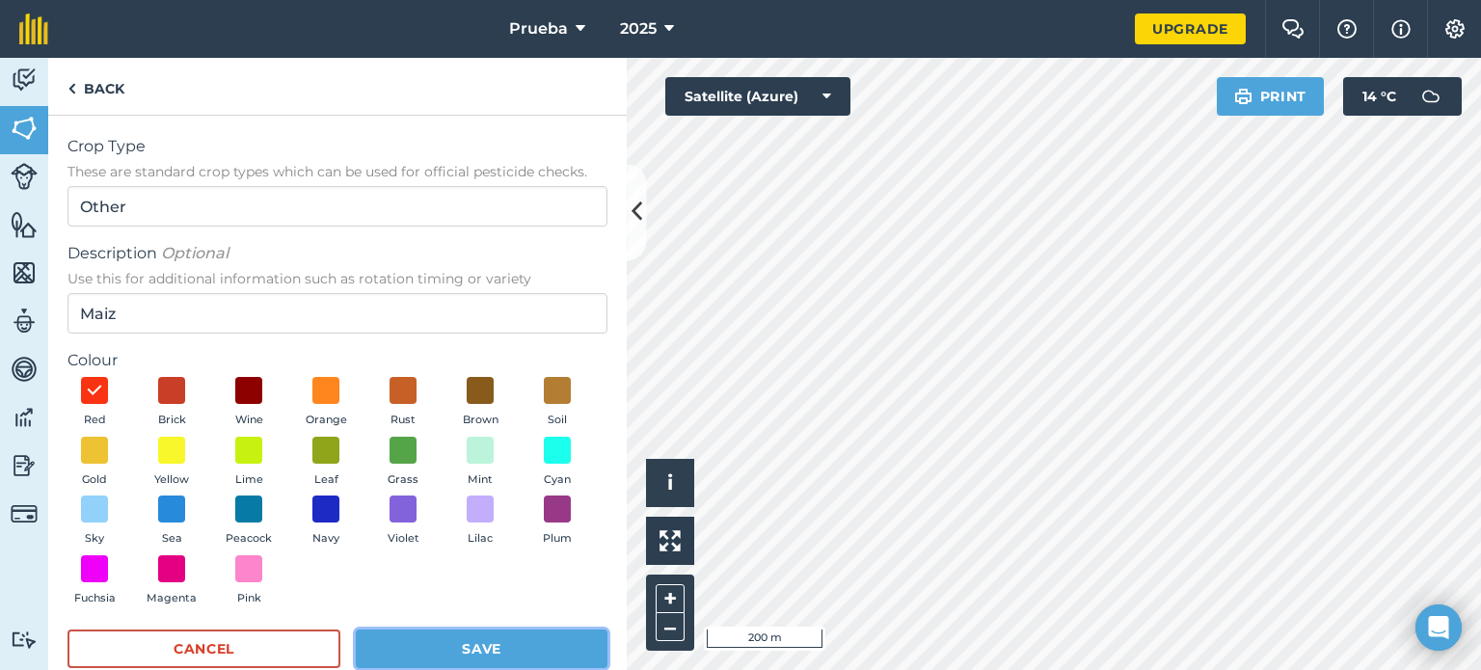
click at [386, 639] on button "Save" at bounding box center [482, 649] width 252 height 39
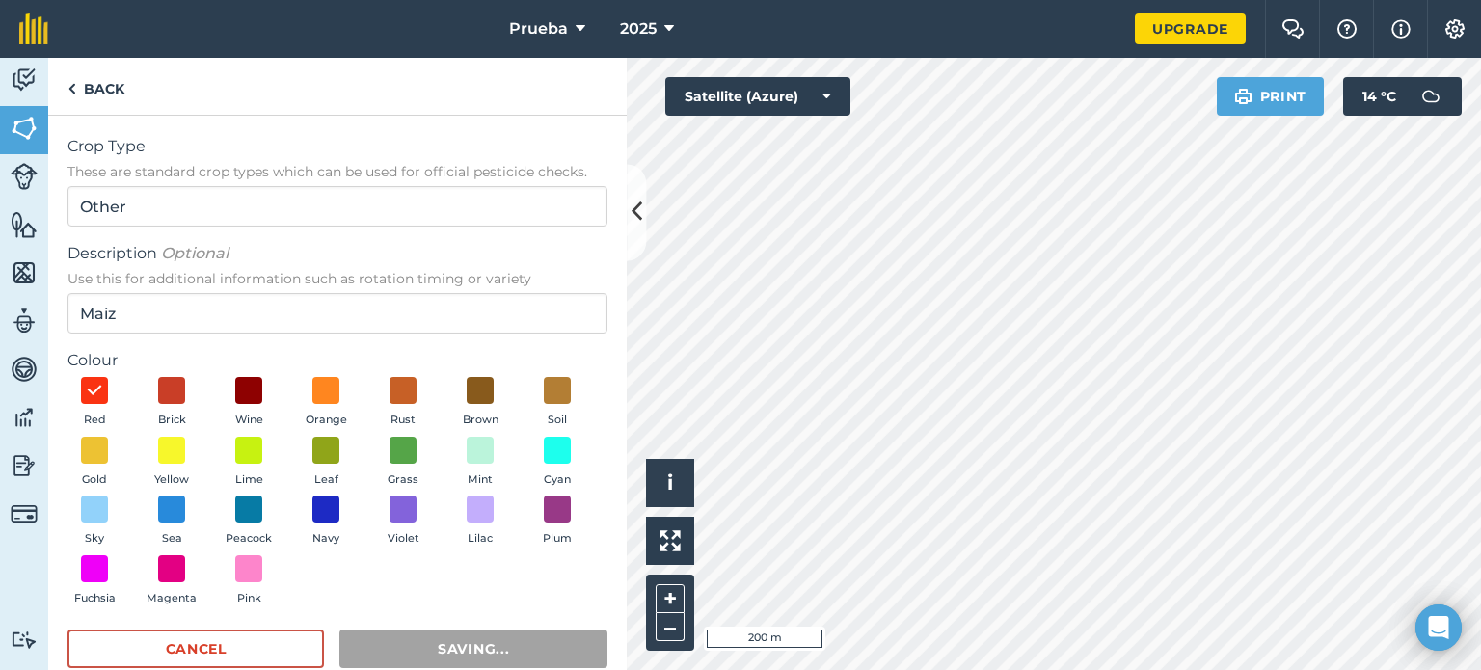
scroll to position [37, 0]
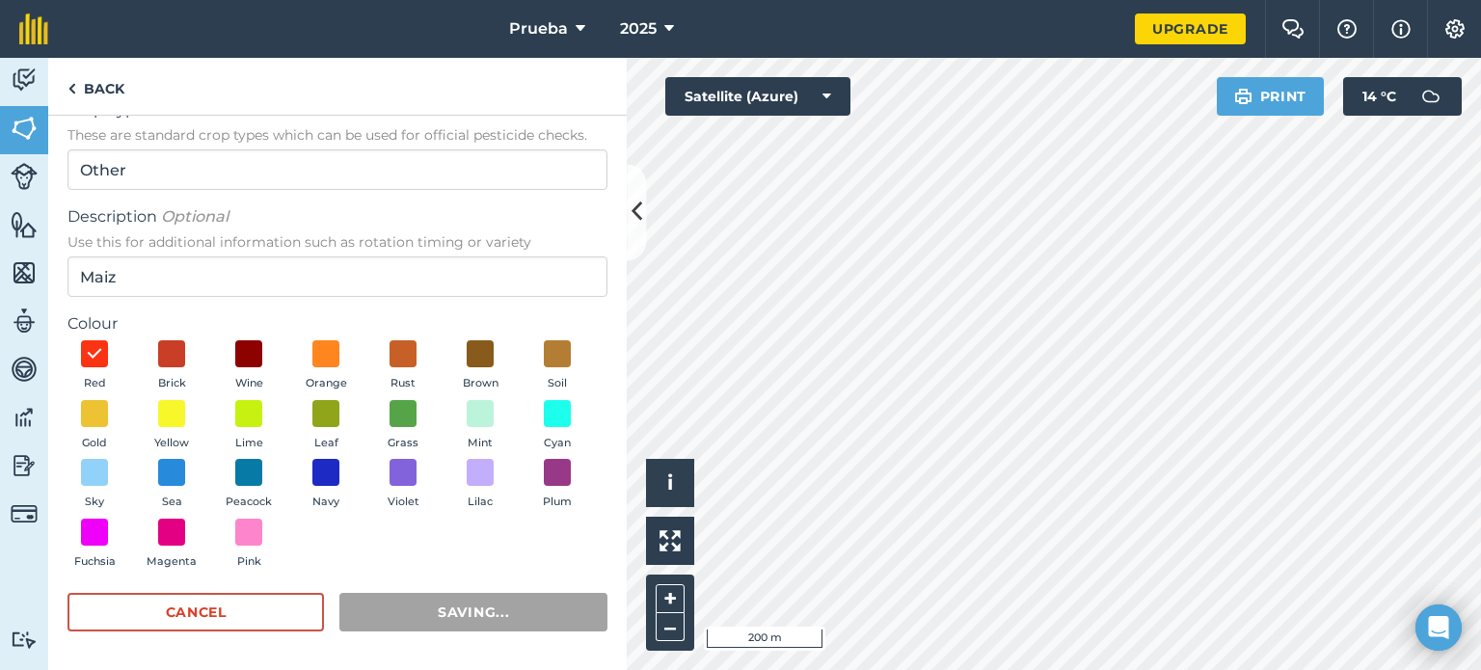
radio input "false"
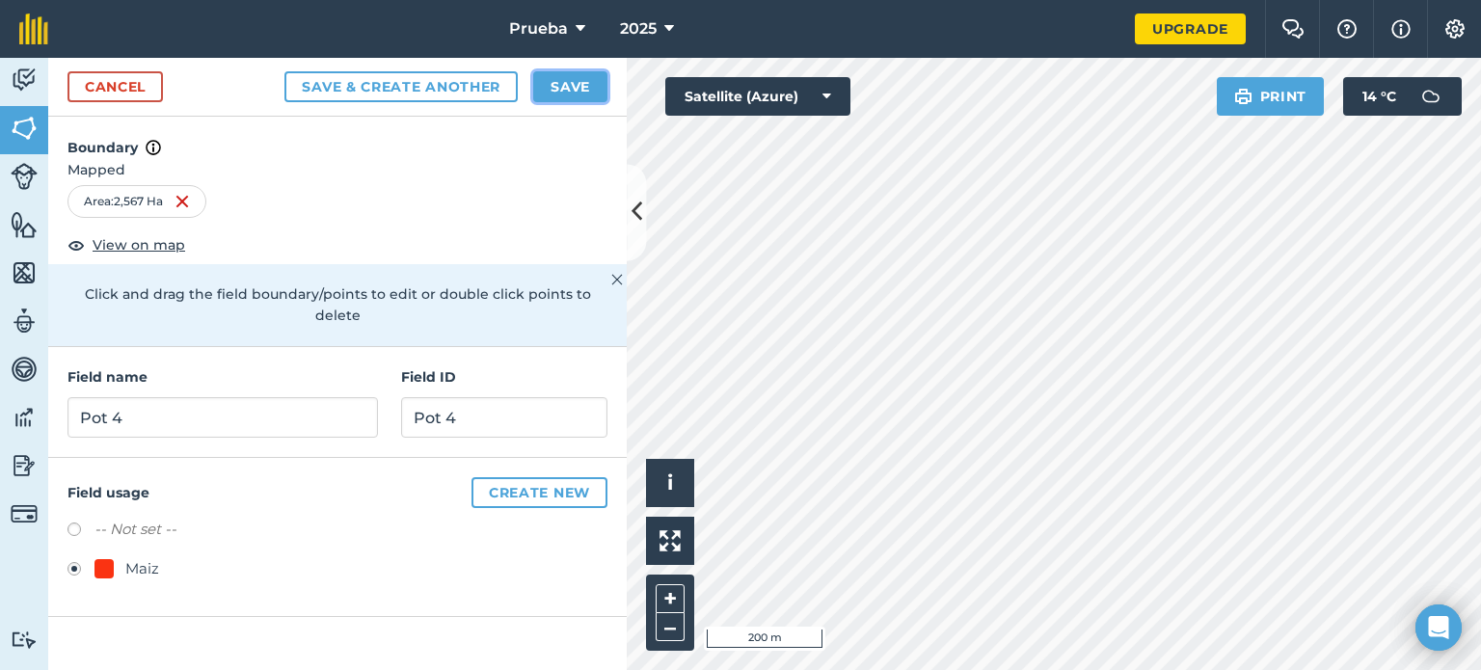
click at [550, 79] on button "Save" at bounding box center [570, 86] width 74 height 31
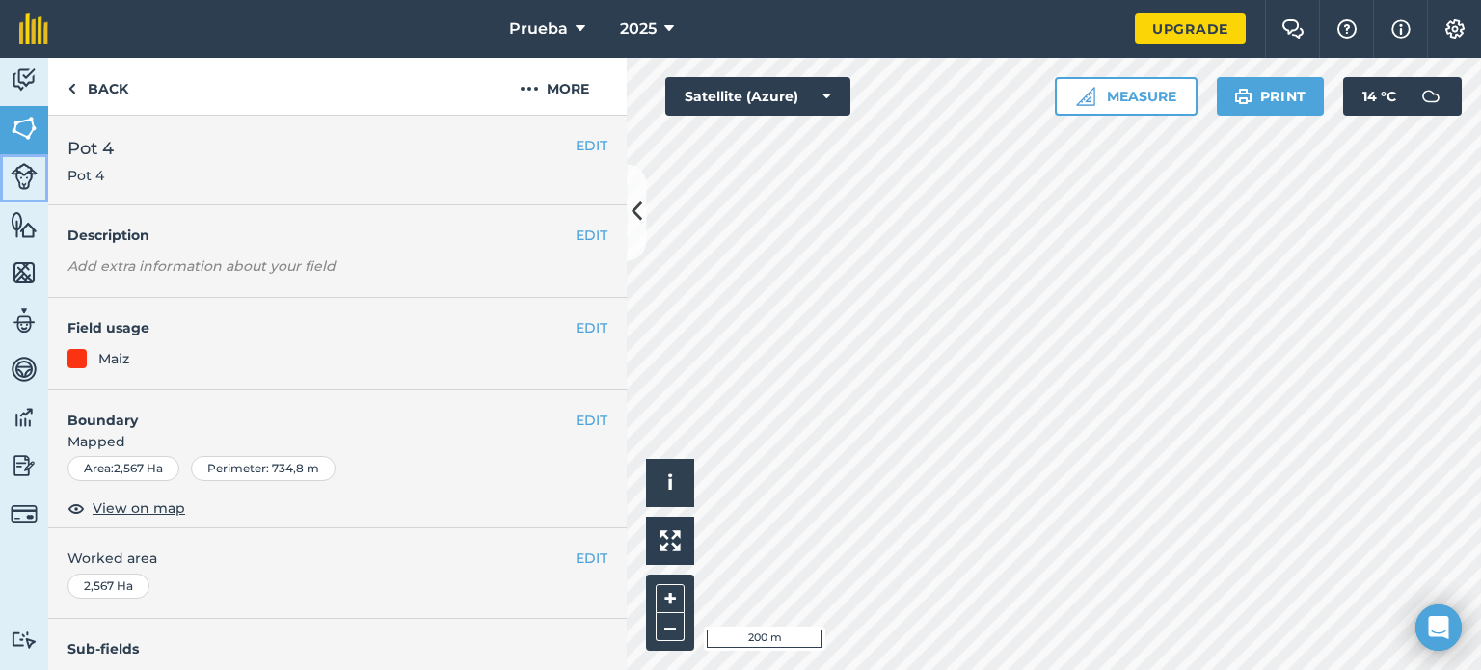
click at [16, 174] on img at bounding box center [24, 176] width 27 height 27
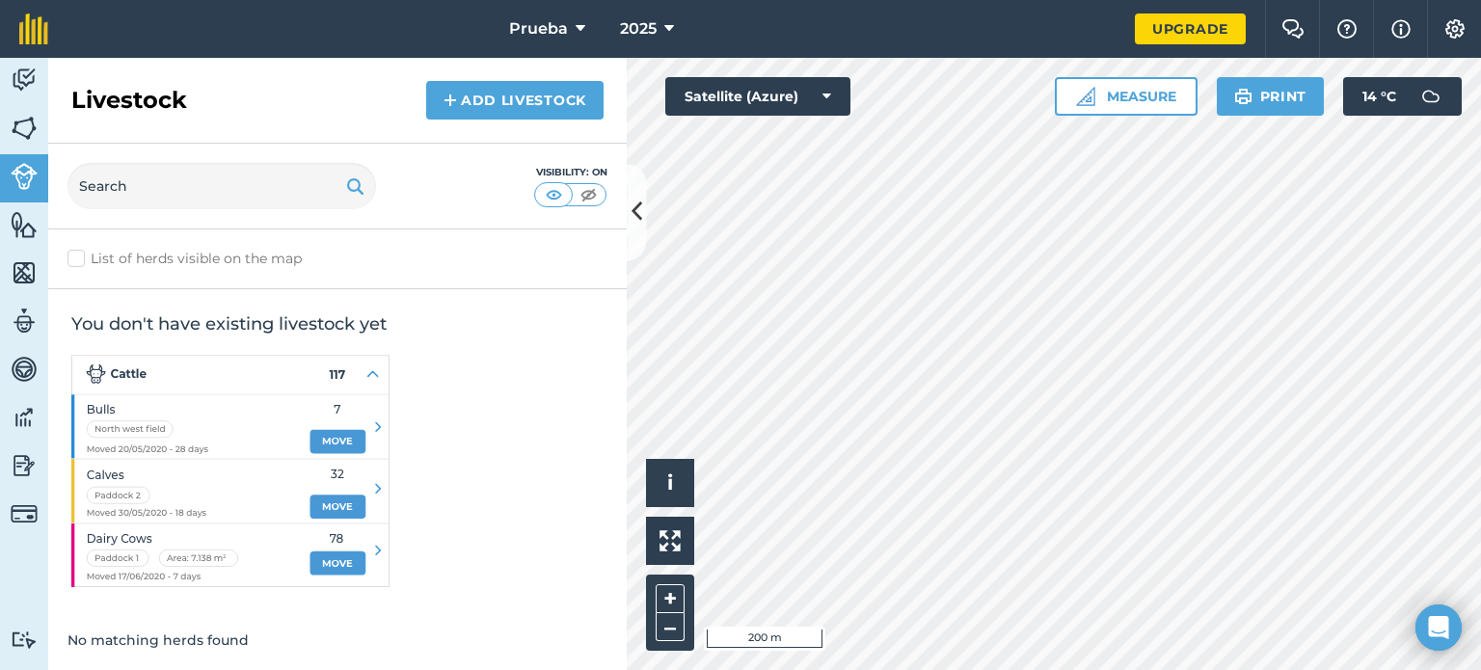
click at [94, 257] on label "List of herds visible on the map" at bounding box center [338, 259] width 540 height 20
click at [80, 257] on input "List of herds visible on the map" at bounding box center [74, 255] width 13 height 13
checkbox input "true"
click at [27, 225] on img at bounding box center [24, 224] width 27 height 29
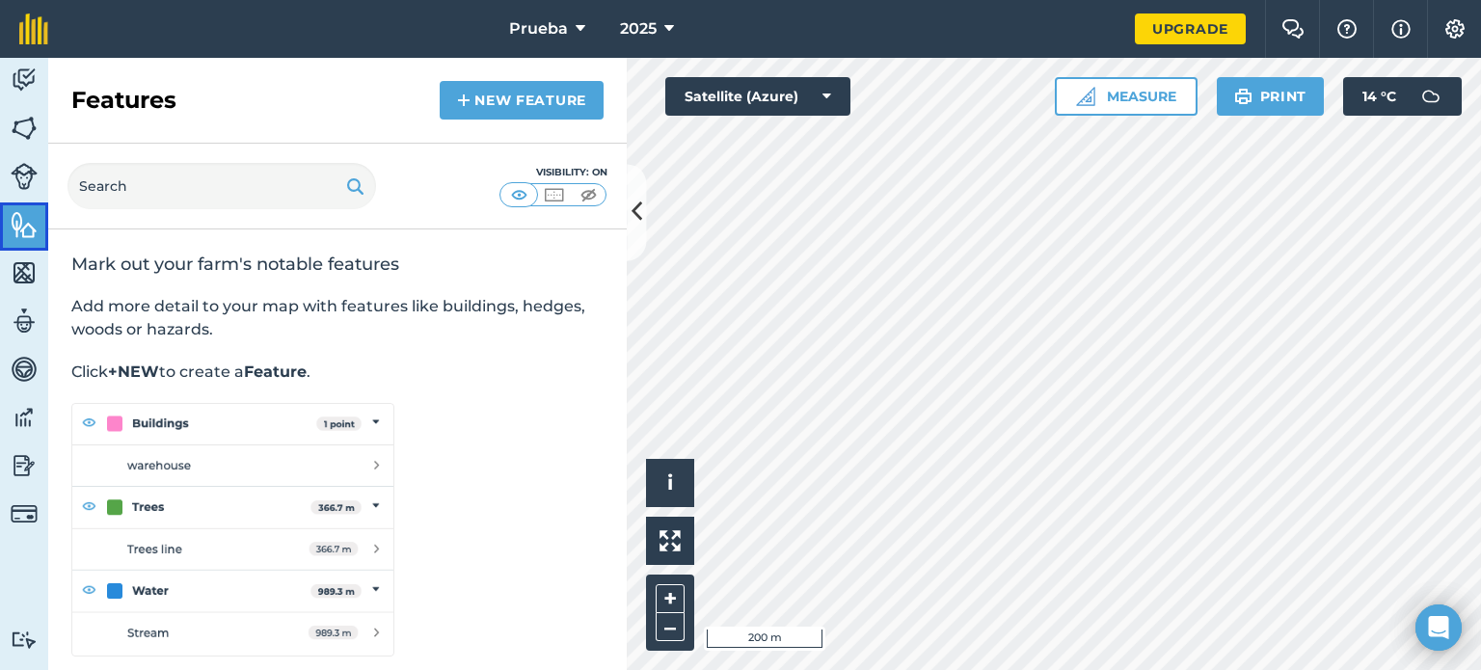
scroll to position [9, 0]
